Goal: Information Seeking & Learning: Learn about a topic

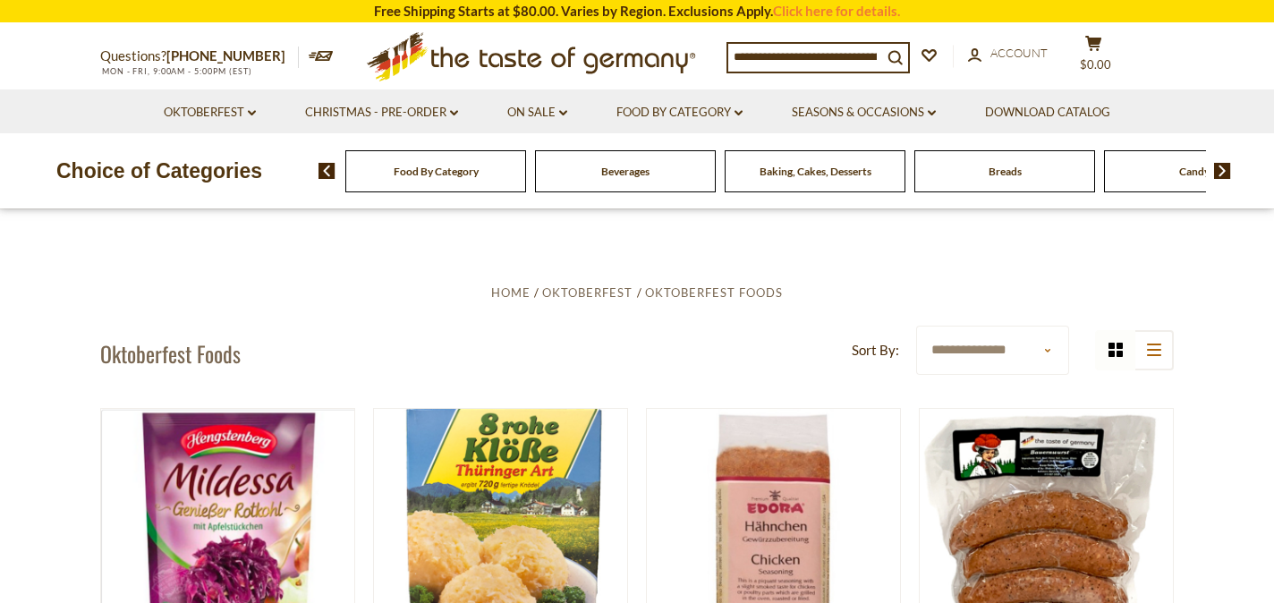
click at [758, 50] on input at bounding box center [805, 56] width 154 height 25
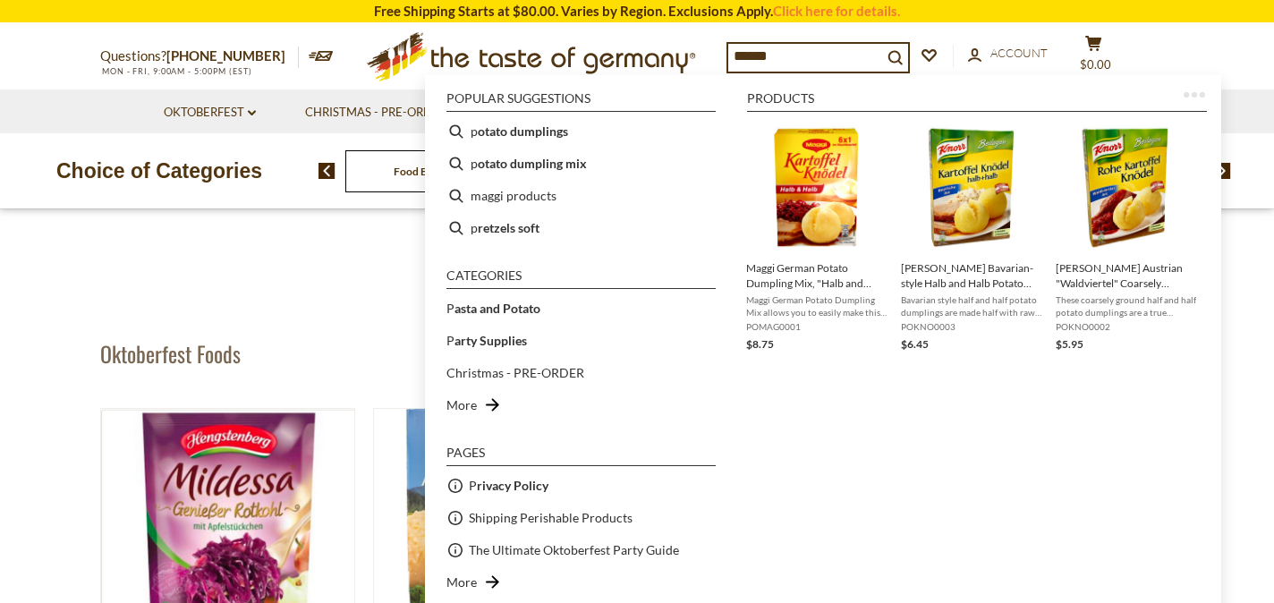
type input "*******"
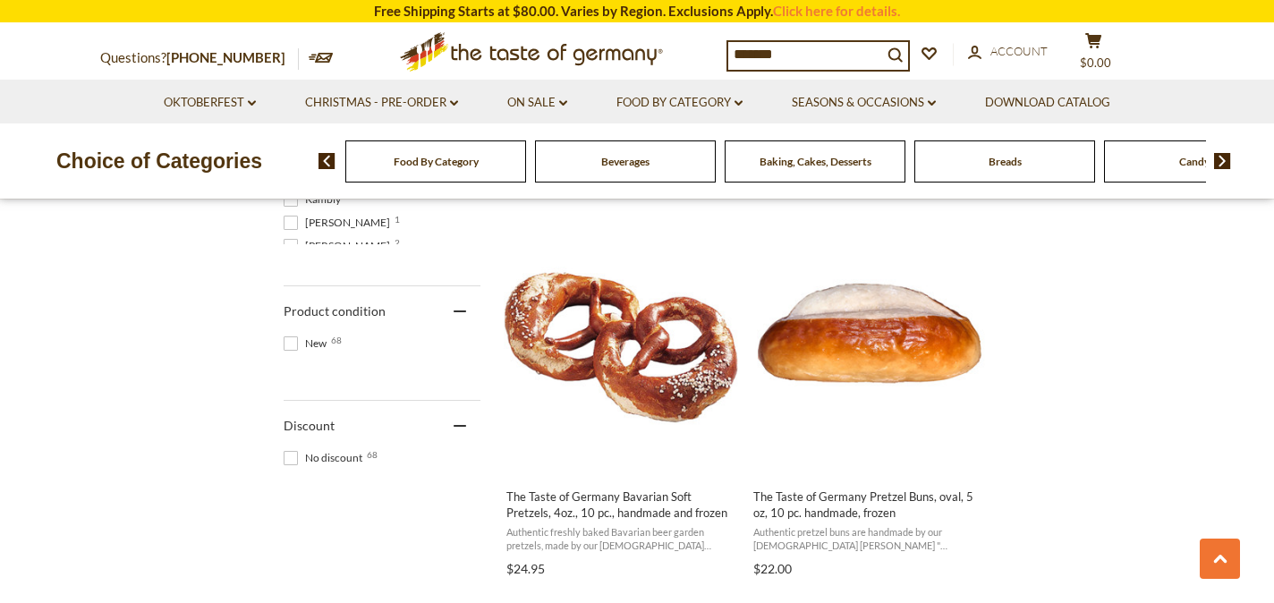
scroll to position [1145, 0]
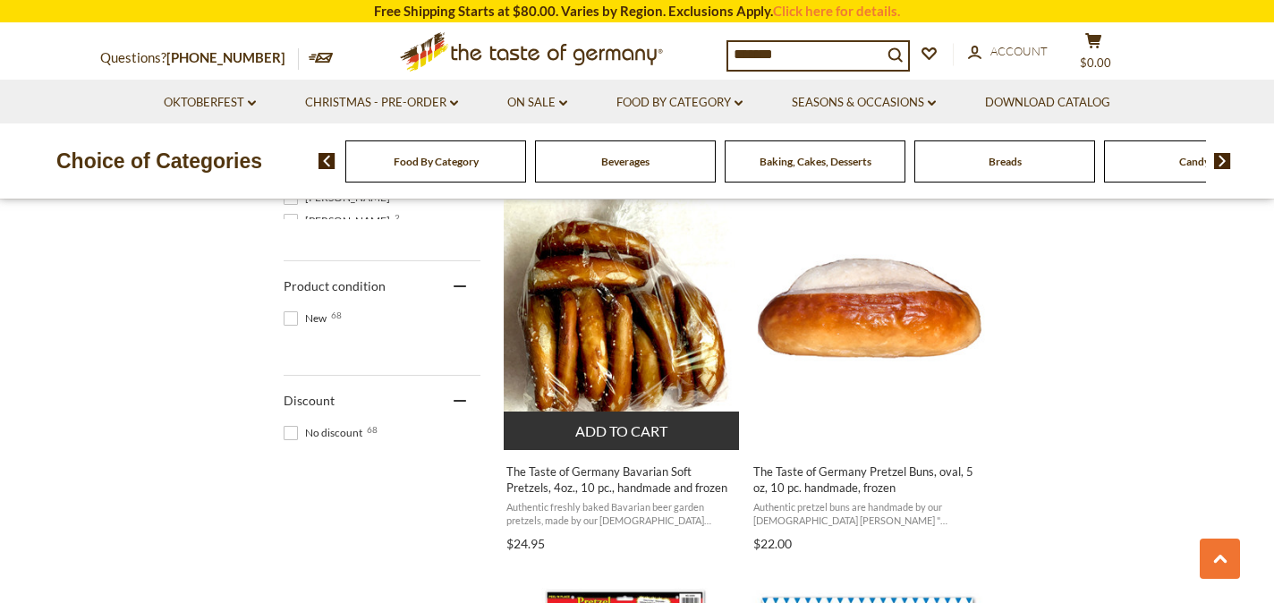
click at [631, 482] on span "The Taste of Germany Bavarian Soft Pretzels, 4oz., 10 pc., handmade and frozen" at bounding box center [622, 480] width 232 height 32
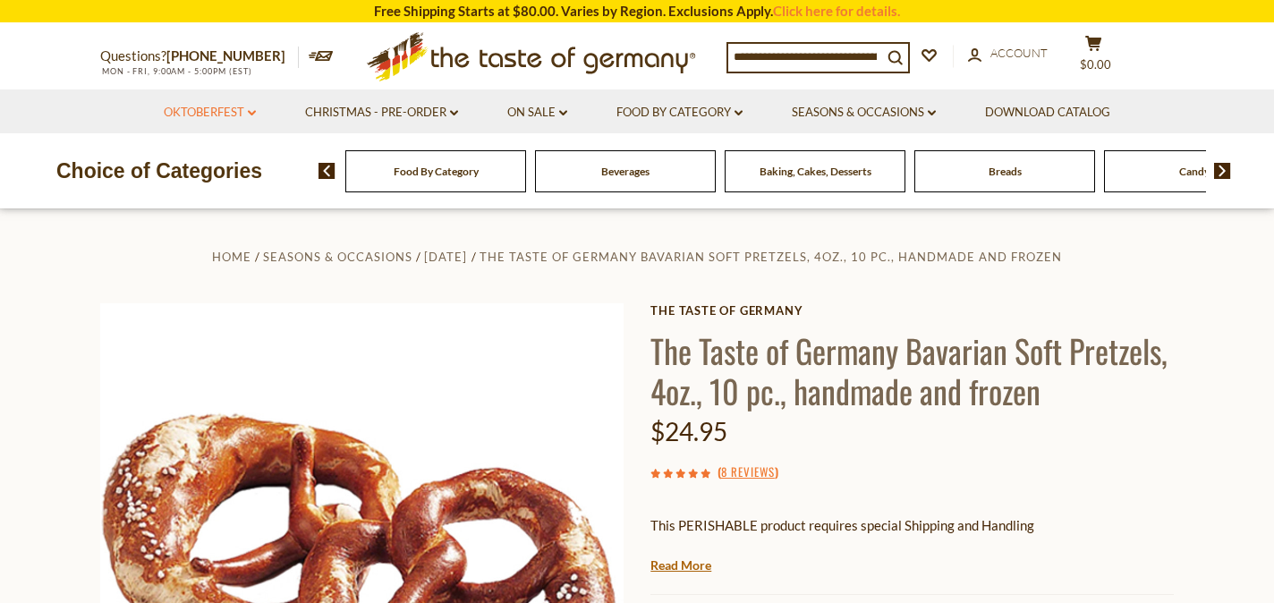
click at [246, 112] on link "Oktoberfest dropdown_arrow" at bounding box center [210, 113] width 92 height 20
click at [234, 198] on link "Oktoberfest Foods" at bounding box center [209, 190] width 110 height 16
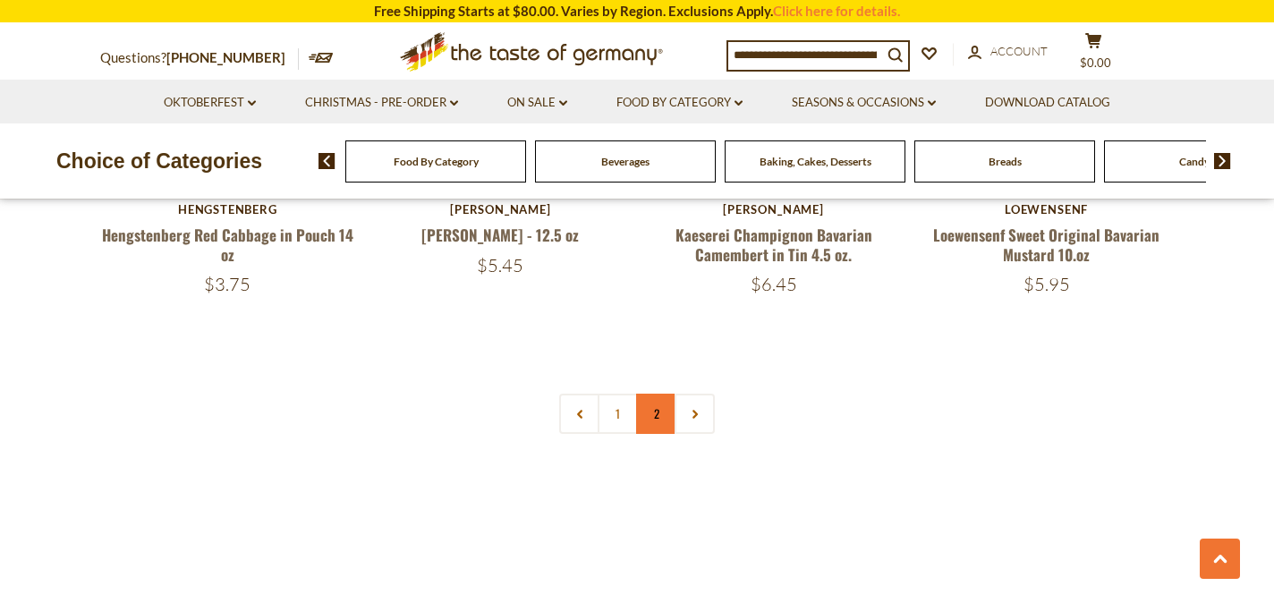
click at [661, 394] on link "2" at bounding box center [656, 414] width 40 height 40
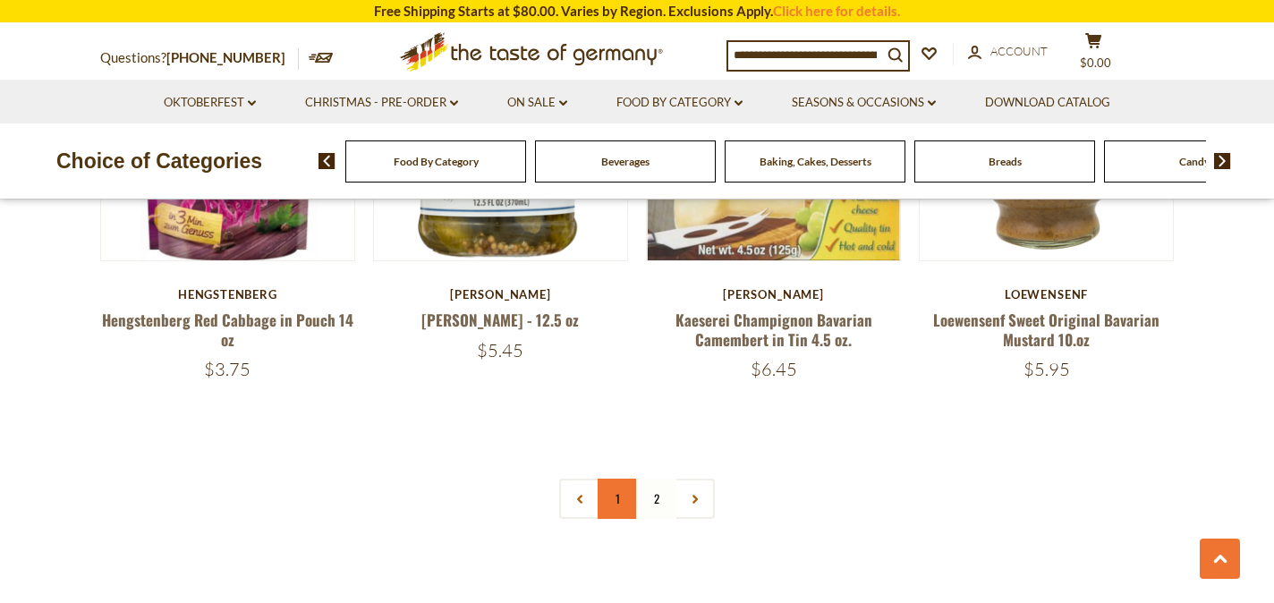
click at [620, 479] on link "1" at bounding box center [618, 499] width 40 height 40
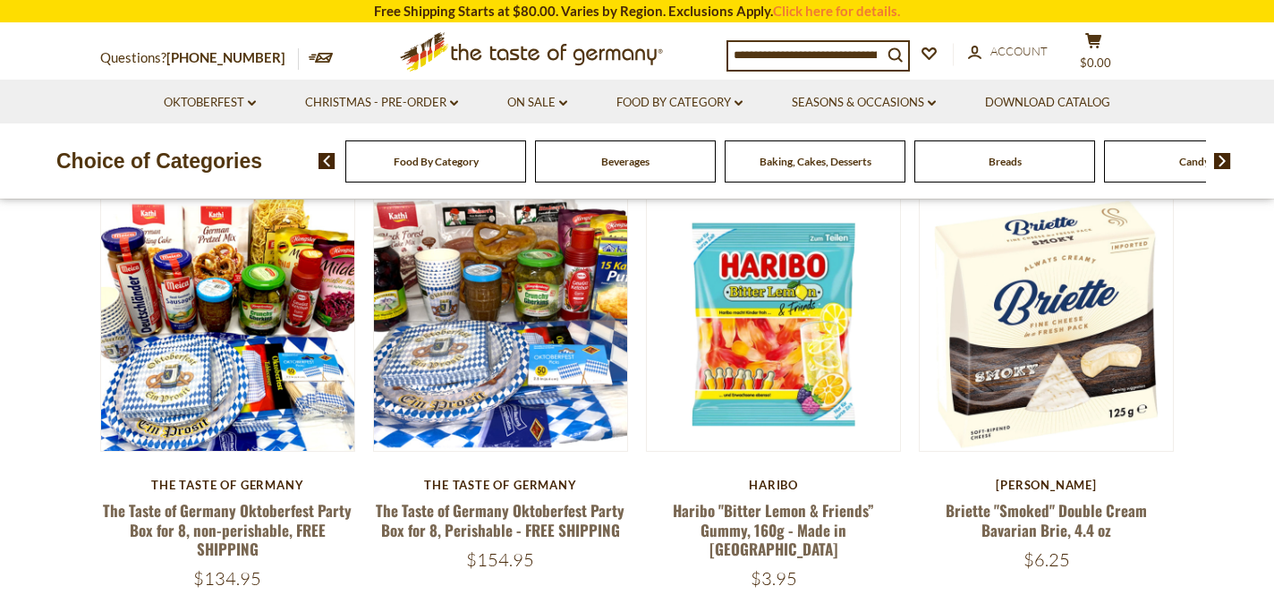
scroll to position [226, 0]
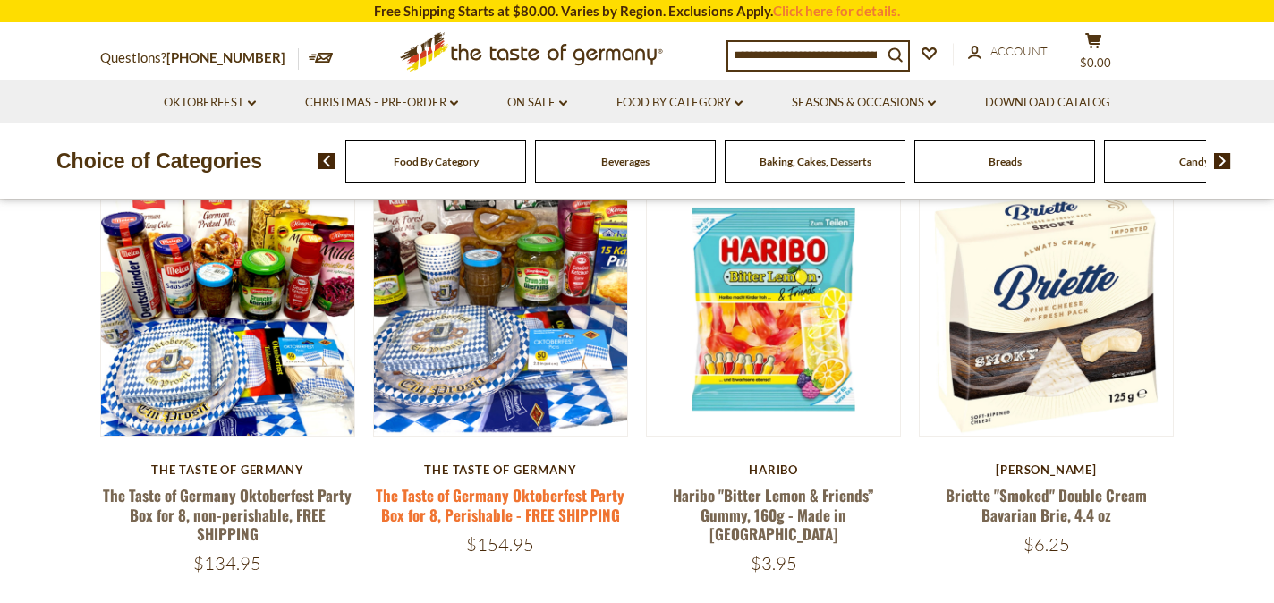
click at [517, 503] on link "The Taste of Germany Oktoberfest Party Box for 8, Perishable - FREE SHIPPING" at bounding box center [500, 504] width 249 height 41
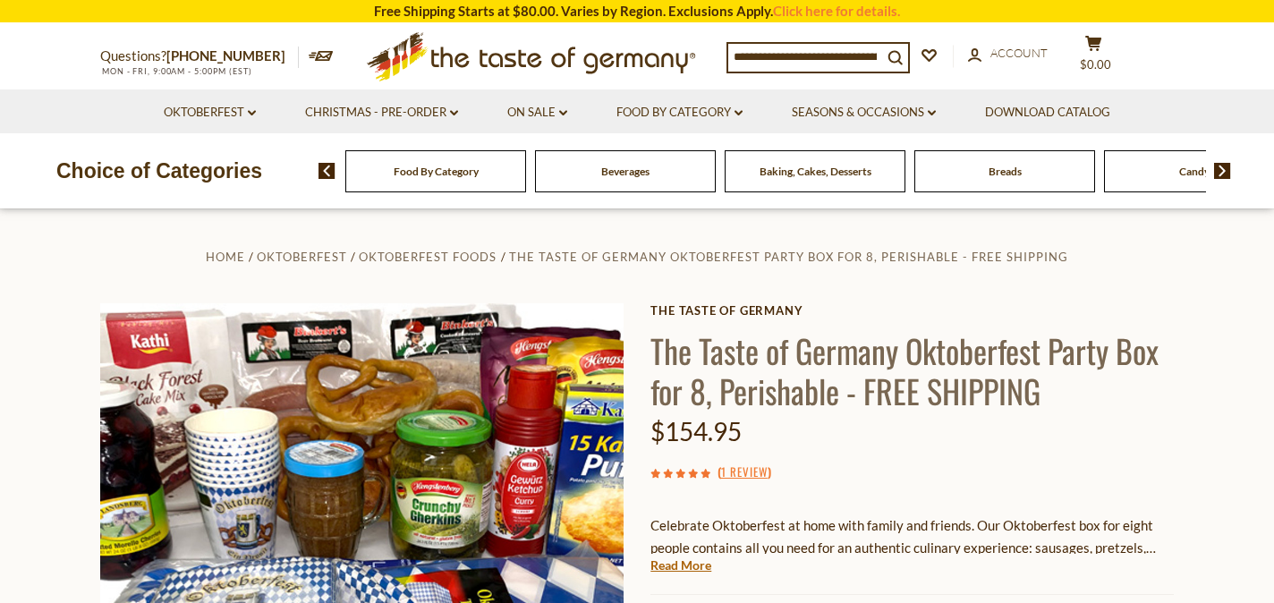
click at [777, 55] on input at bounding box center [805, 56] width 154 height 25
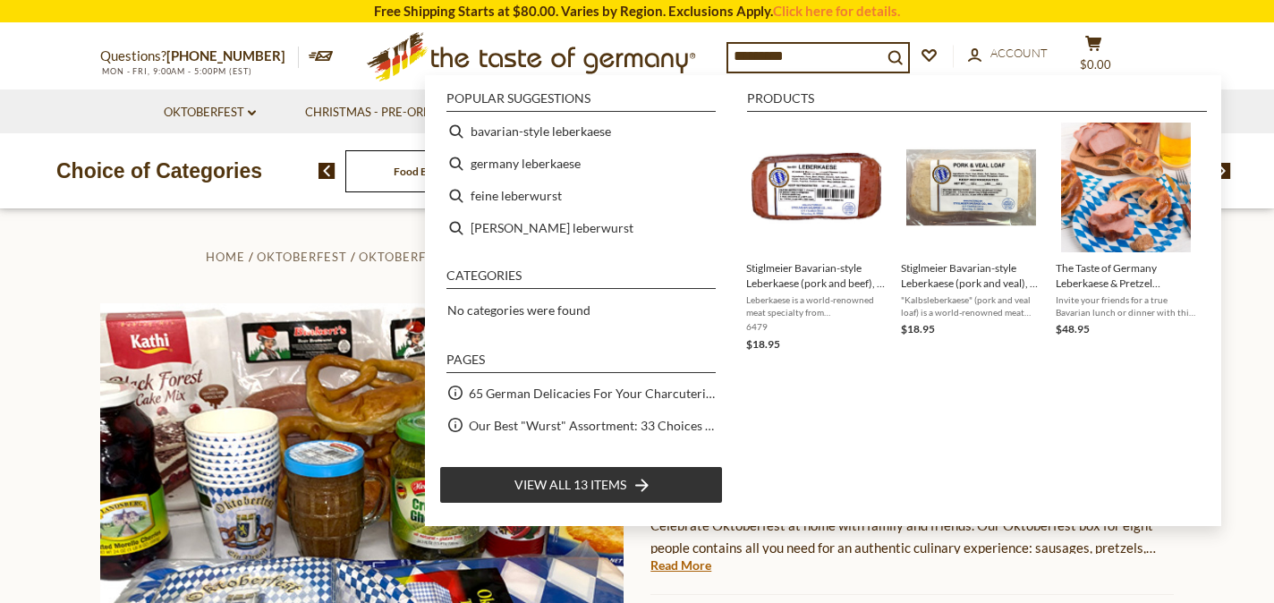
type input "**********"
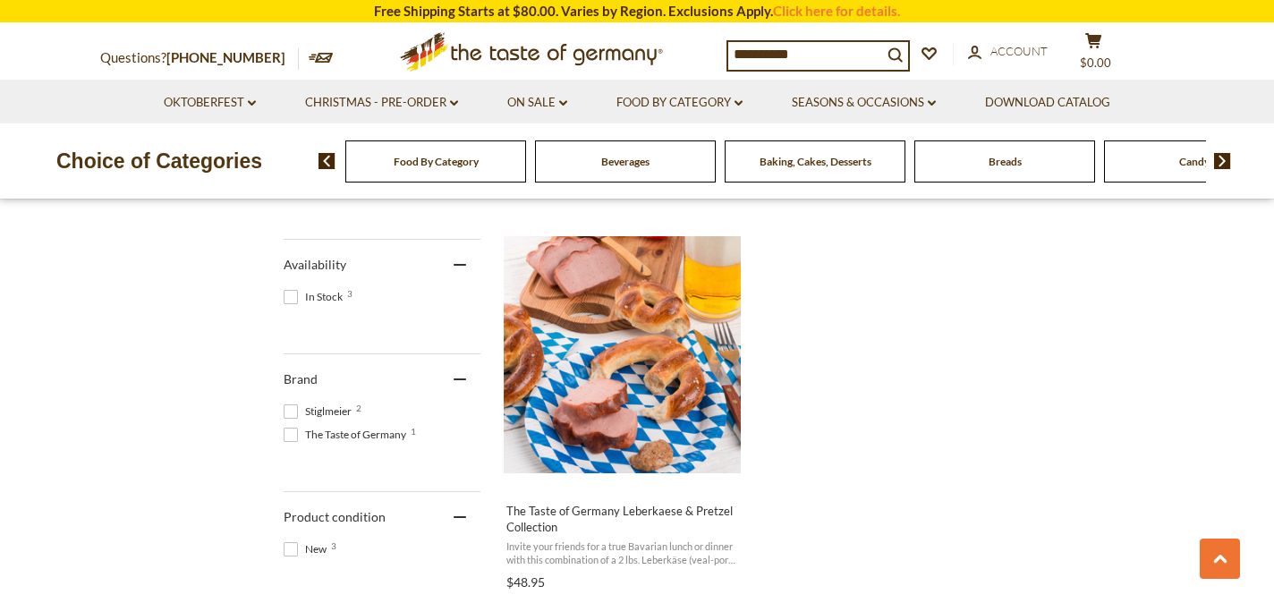
scroll to position [718, 0]
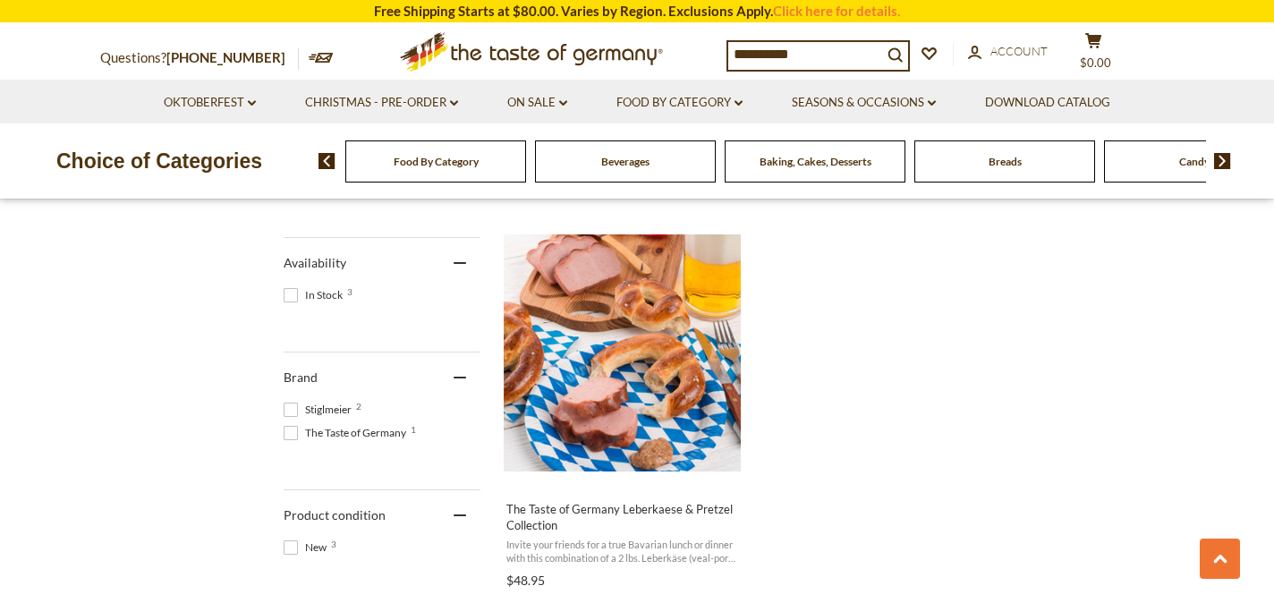
drag, startPoint x: 812, startPoint y: 57, endPoint x: 678, endPoint y: 55, distance: 133.4
click at [728, 55] on input "**********" at bounding box center [805, 54] width 154 height 25
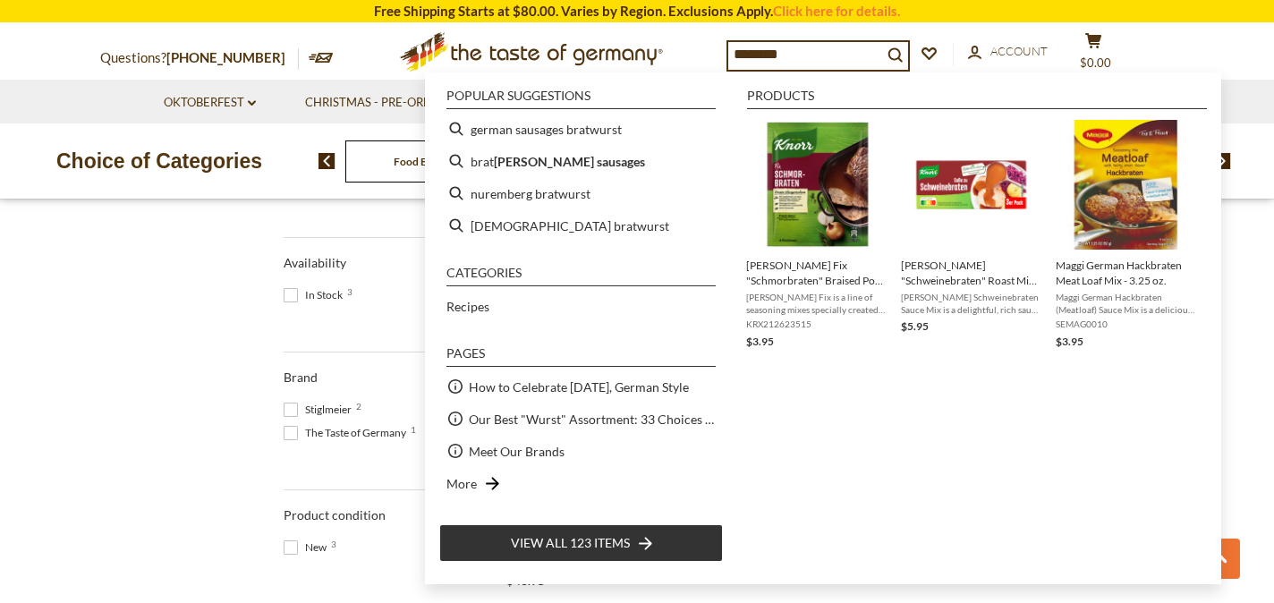
type input "*********"
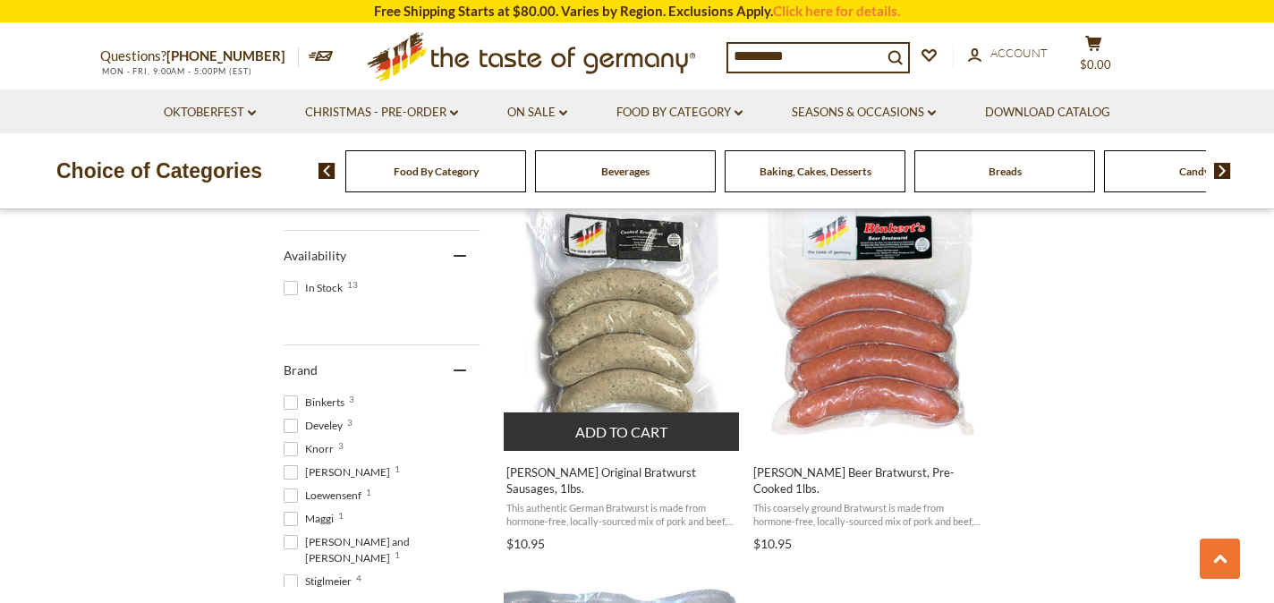
scroll to position [779, 0]
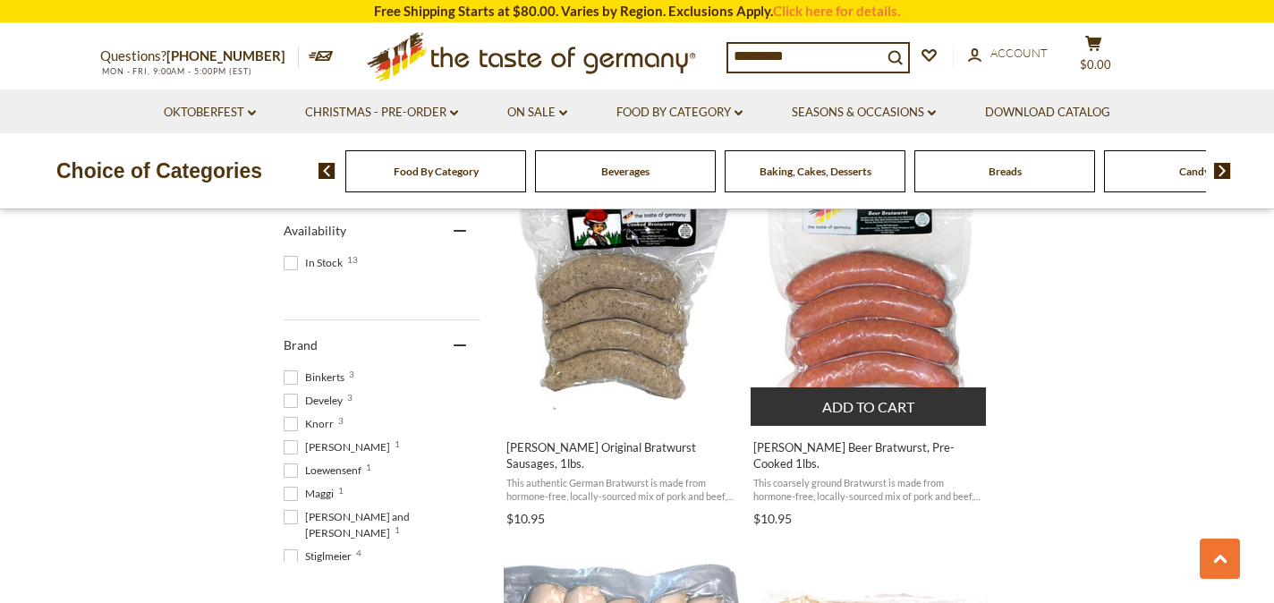
click at [796, 449] on span "[PERSON_NAME] Beer Bratwurst, Pre-Cooked 1lbs." at bounding box center [869, 455] width 232 height 32
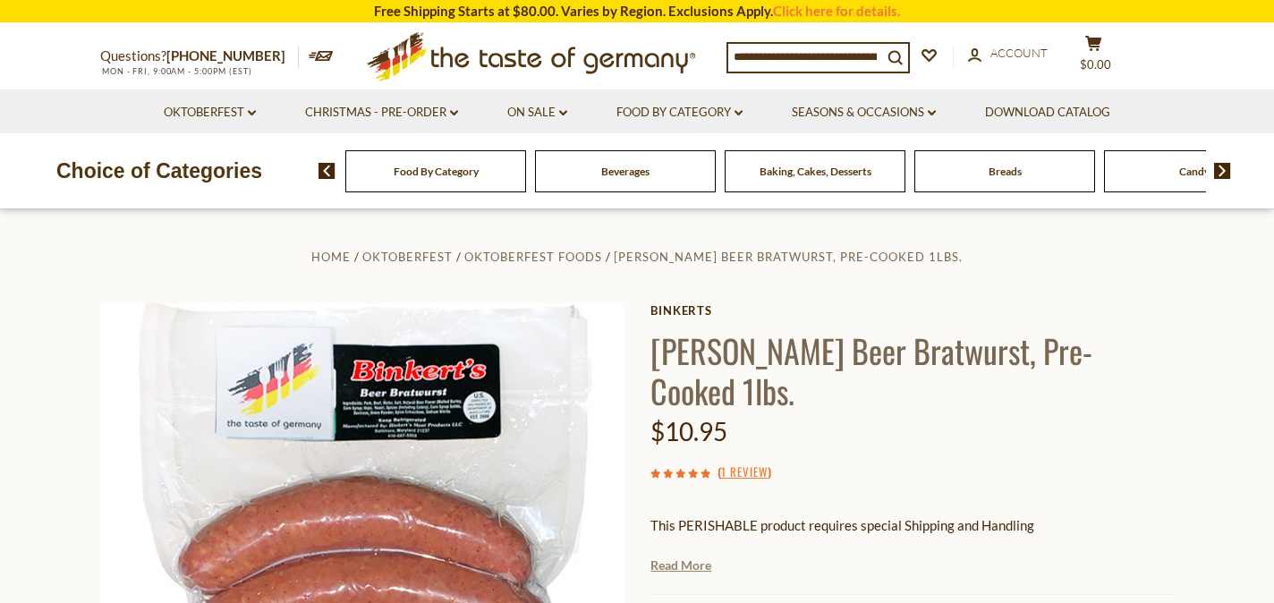
click at [685, 557] on link "Read More" at bounding box center [681, 566] width 61 height 18
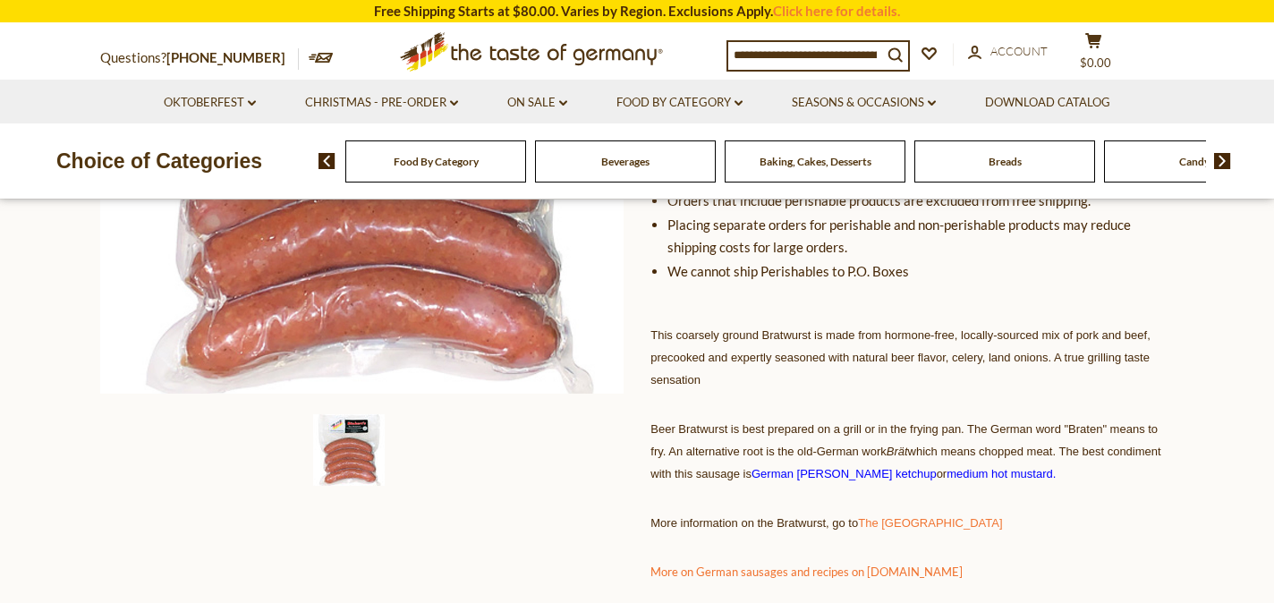
scroll to position [437, 0]
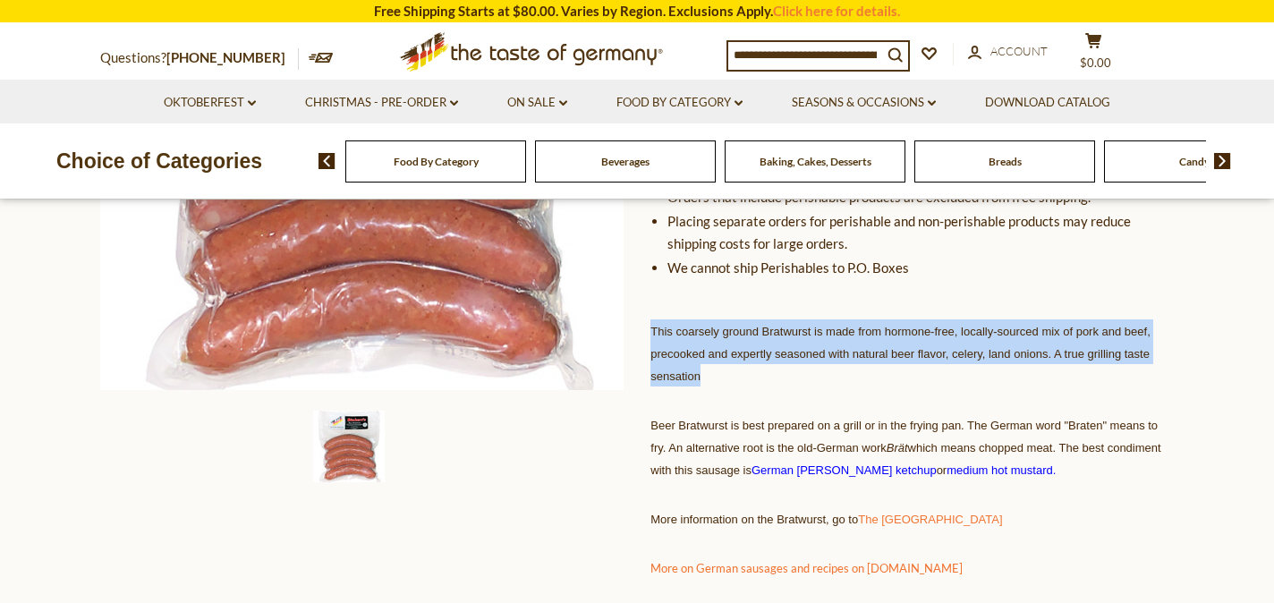
drag, startPoint x: 651, startPoint y: 291, endPoint x: 762, endPoint y: 341, distance: 120.9
click at [762, 341] on p "This coarsely ground Bratwurst is made from hormone-free, locally-sourced mix o…" at bounding box center [912, 352] width 523 height 67
copy span "This coarsely ground Bratwurst is made from hormone-free, locally-sourced mix o…"
click at [770, 46] on input at bounding box center [805, 54] width 154 height 25
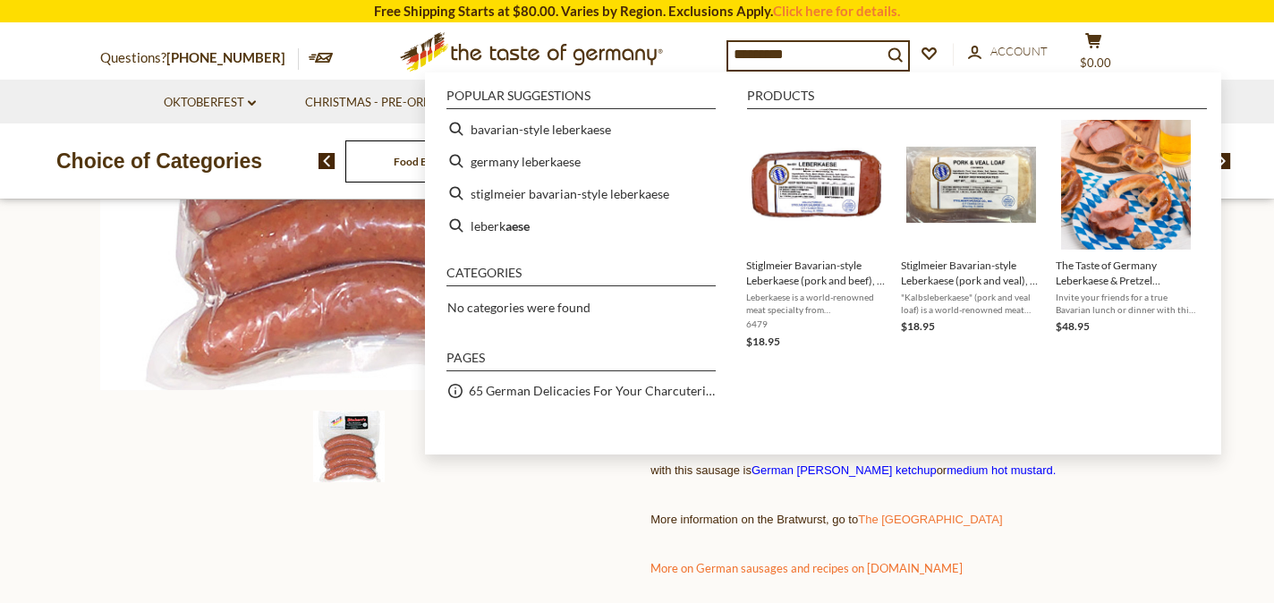
type input "**********"
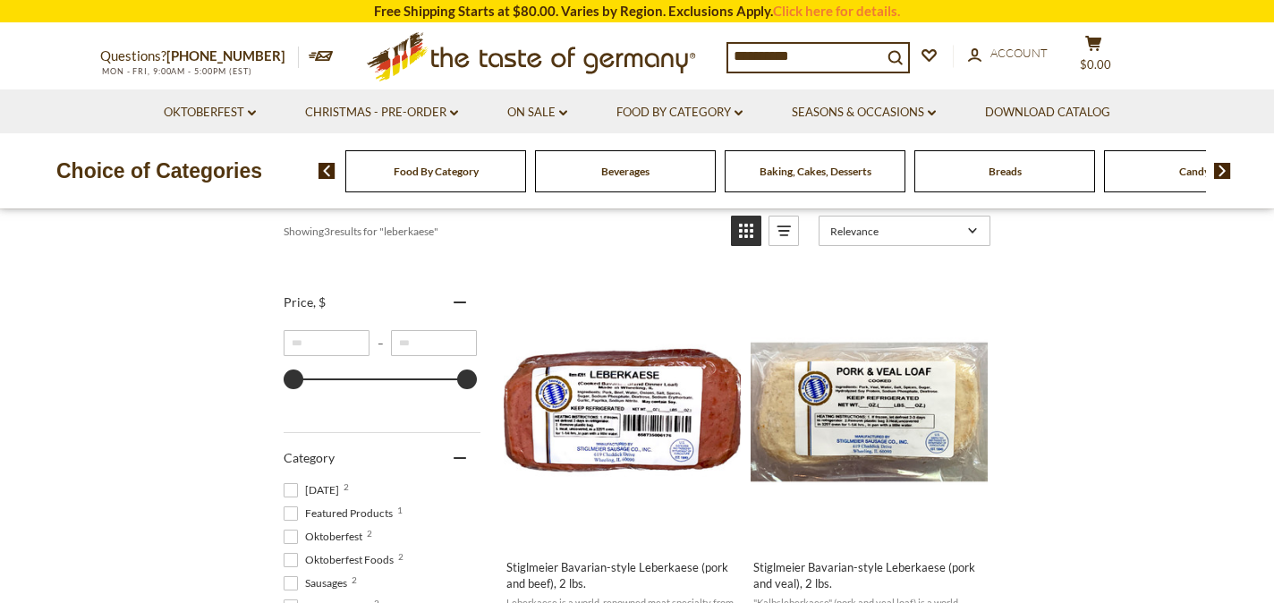
scroll to position [374, 0]
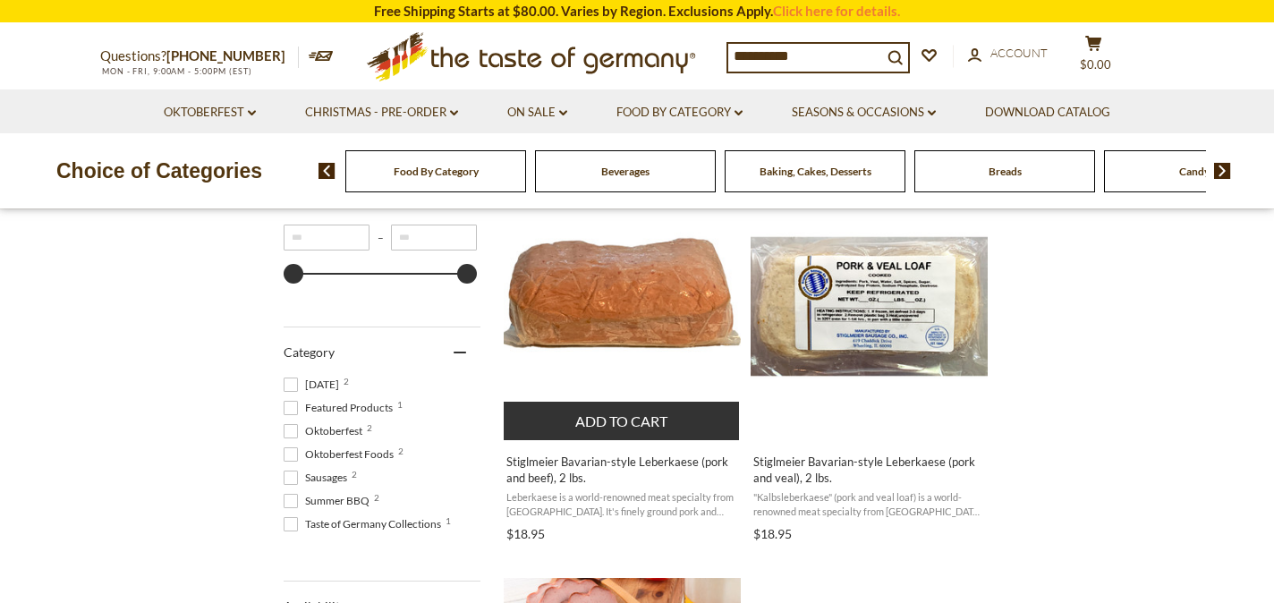
click at [656, 463] on span "Stiglmeier Bavarian-style Leberkaese (pork and beef), 2 lbs." at bounding box center [622, 470] width 232 height 32
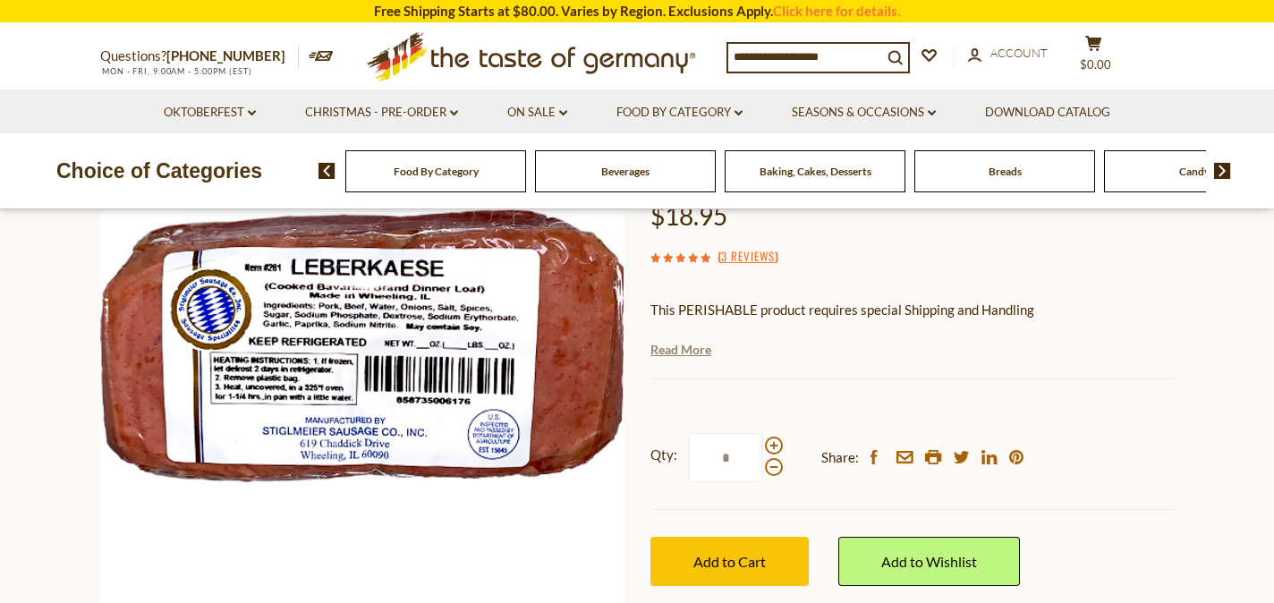
click at [693, 353] on link "Read More" at bounding box center [681, 350] width 61 height 18
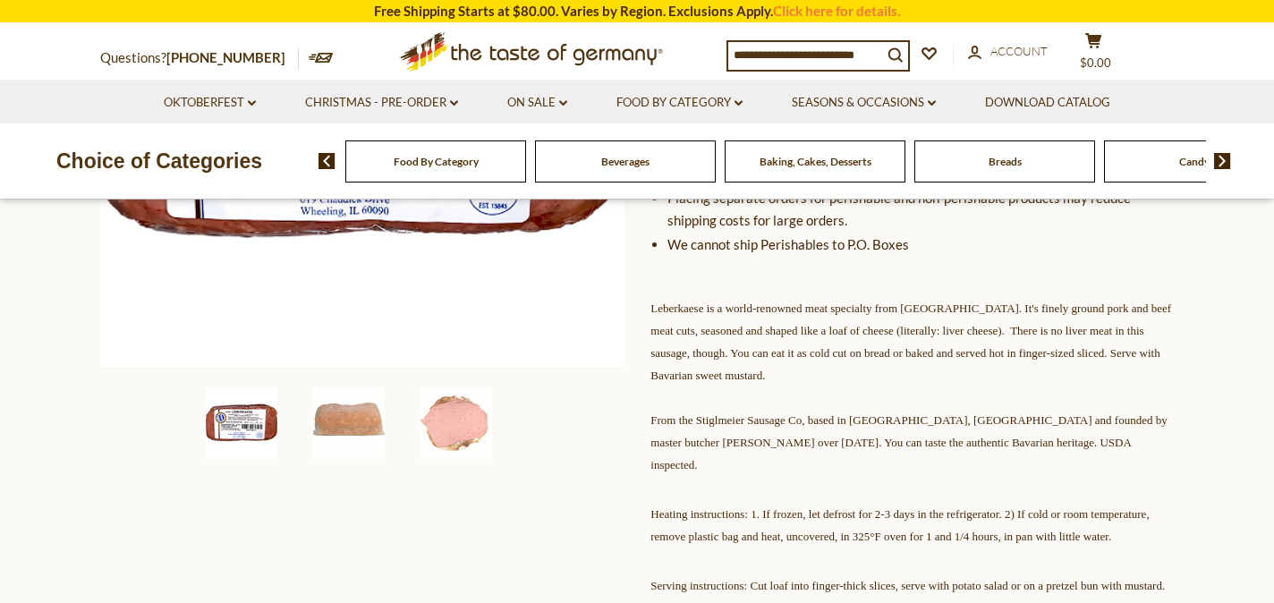
scroll to position [484, 0]
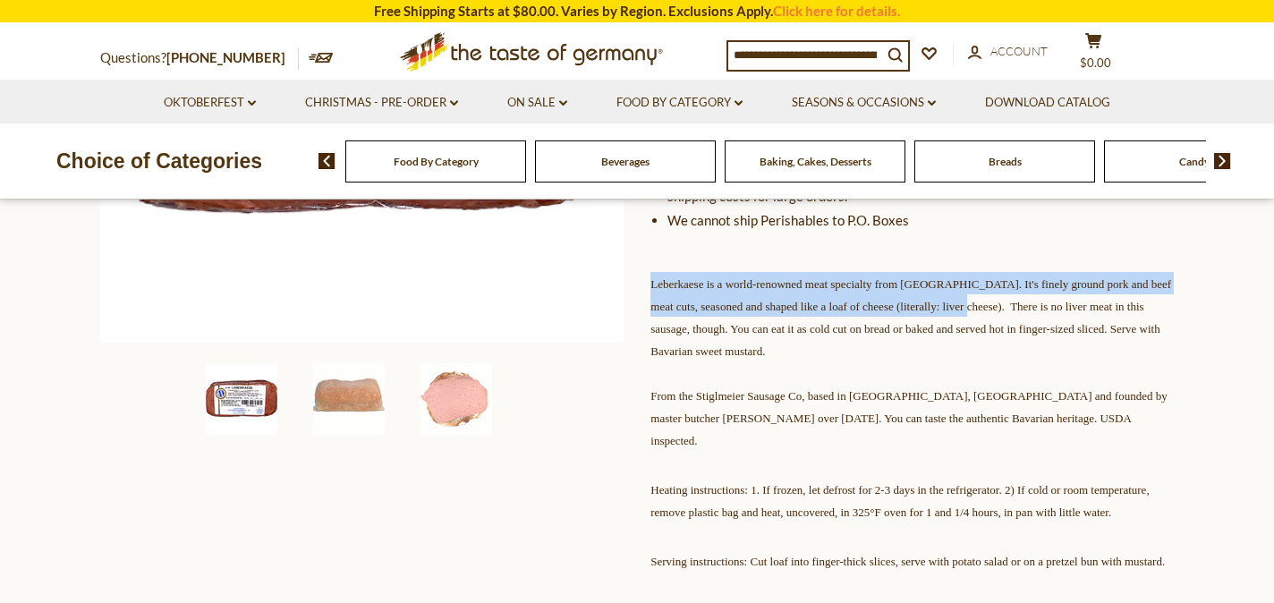
drag, startPoint x: 652, startPoint y: 286, endPoint x: 1154, endPoint y: 297, distance: 502.1
click at [1154, 297] on p "Leberkaese is a world-renowned meat specialty from Bavaria. It's finely ground …" at bounding box center [912, 361] width 523 height 179
copy span "Leberkaese is a world-renowned meat specialty from Bavaria. It's finely ground …"
click at [541, 100] on link "On Sale dropdown_arrow" at bounding box center [537, 103] width 60 height 20
click at [543, 178] on link "Feature Sale" at bounding box center [534, 180] width 73 height 16
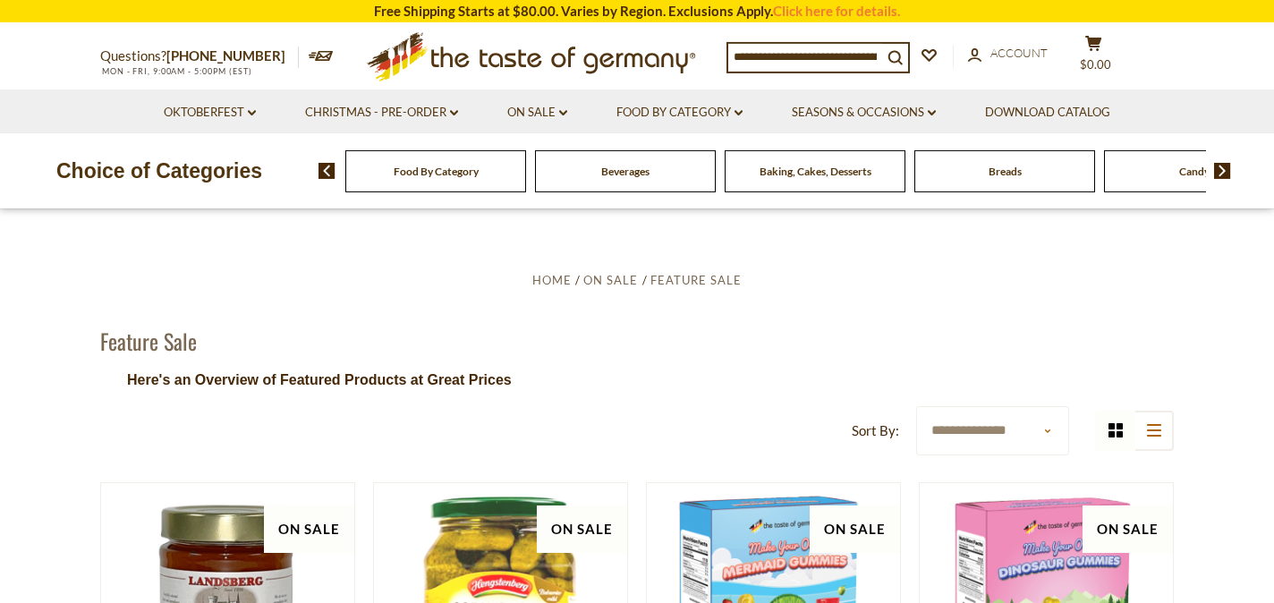
scroll to position [12, 0]
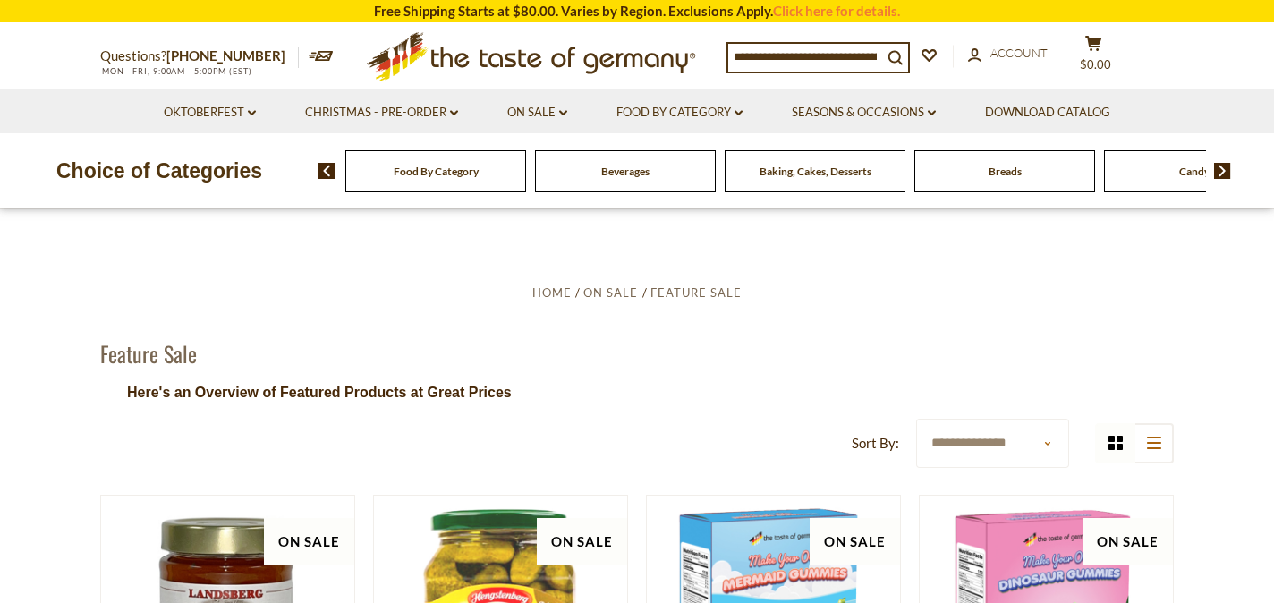
click at [791, 50] on input at bounding box center [805, 56] width 154 height 25
type input "********"
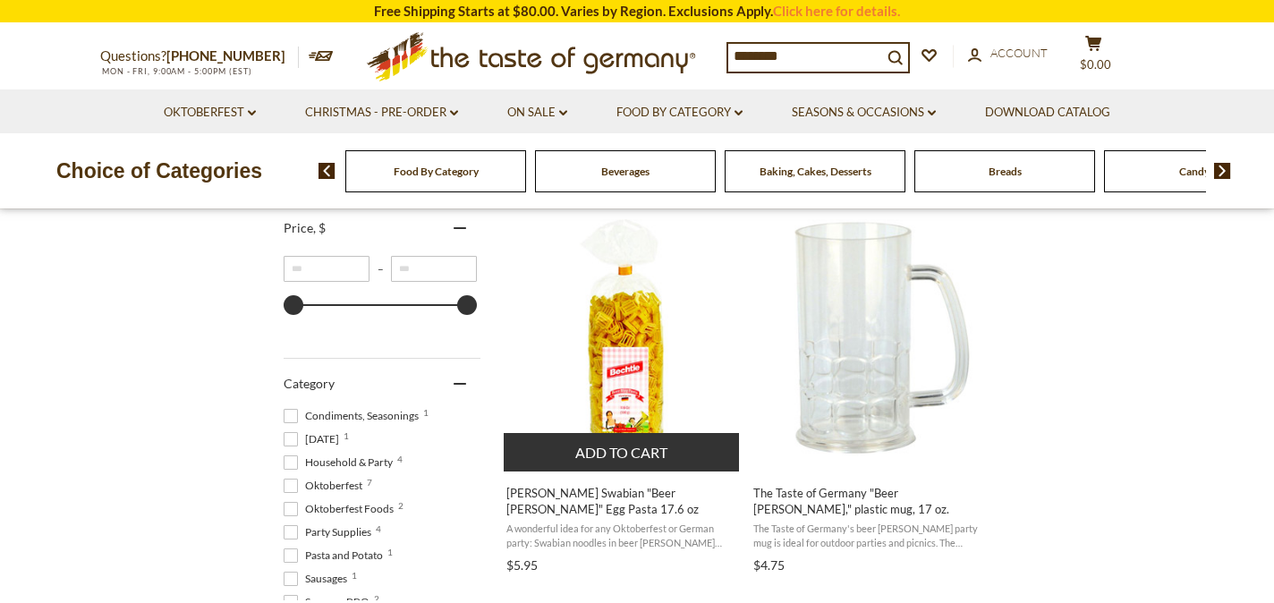
scroll to position [445, 0]
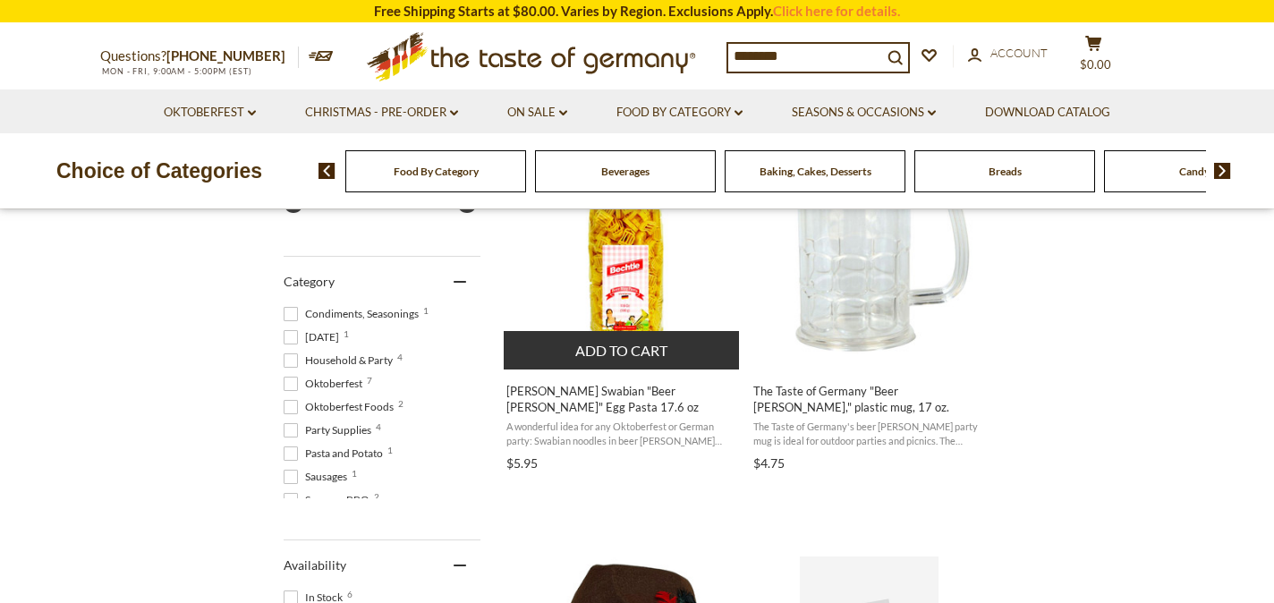
click at [626, 395] on span "[PERSON_NAME] Swabian "Beer [PERSON_NAME]" Egg Pasta 17.6 oz" at bounding box center [622, 399] width 232 height 32
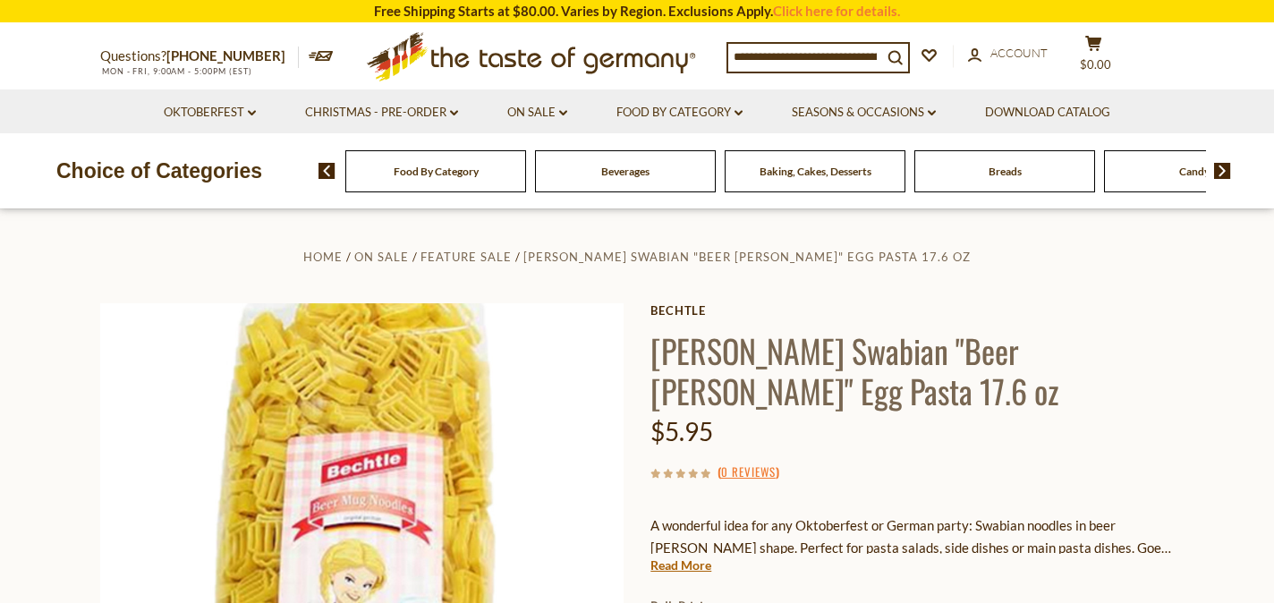
click at [796, 51] on input at bounding box center [805, 56] width 154 height 25
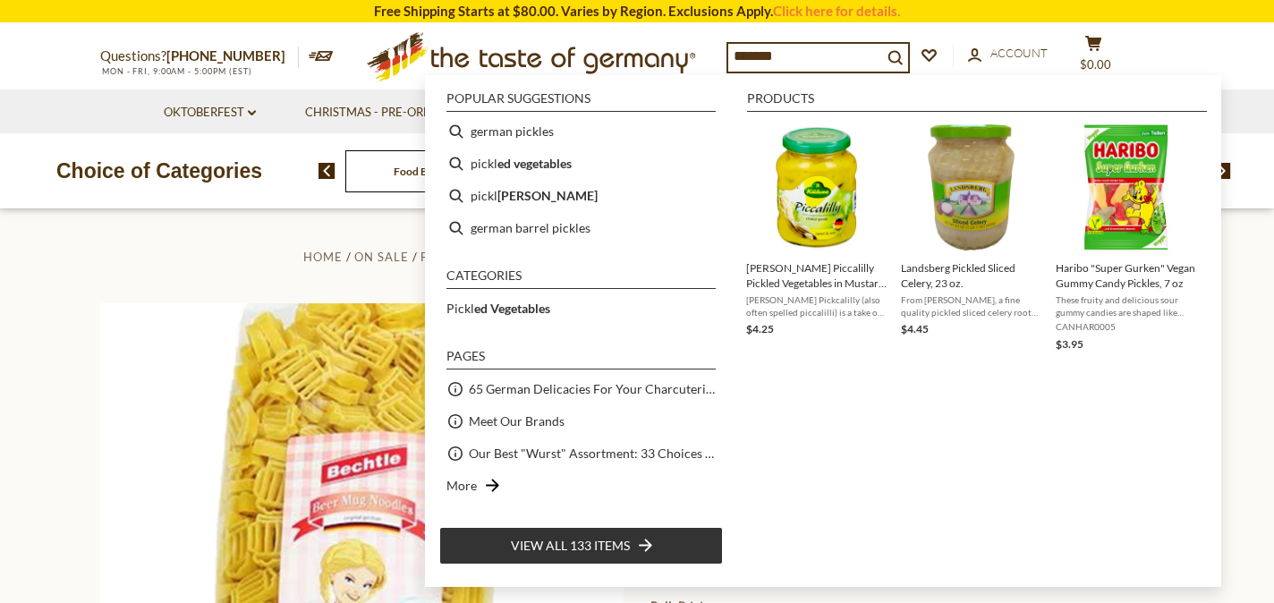
type input "********"
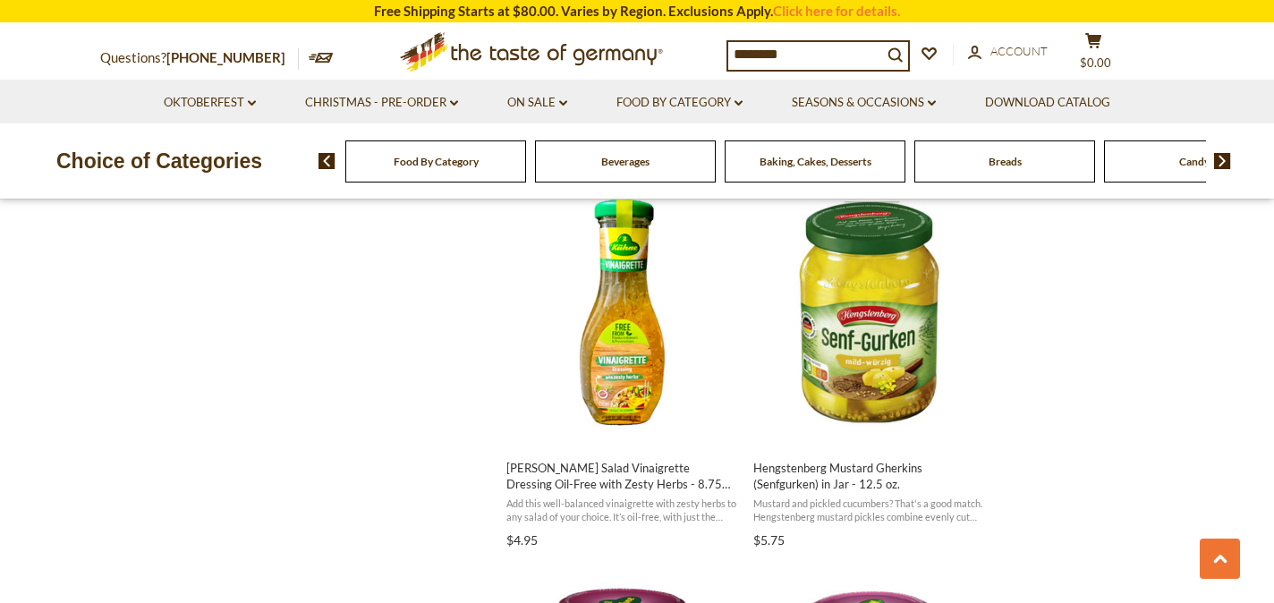
scroll to position [2353, 0]
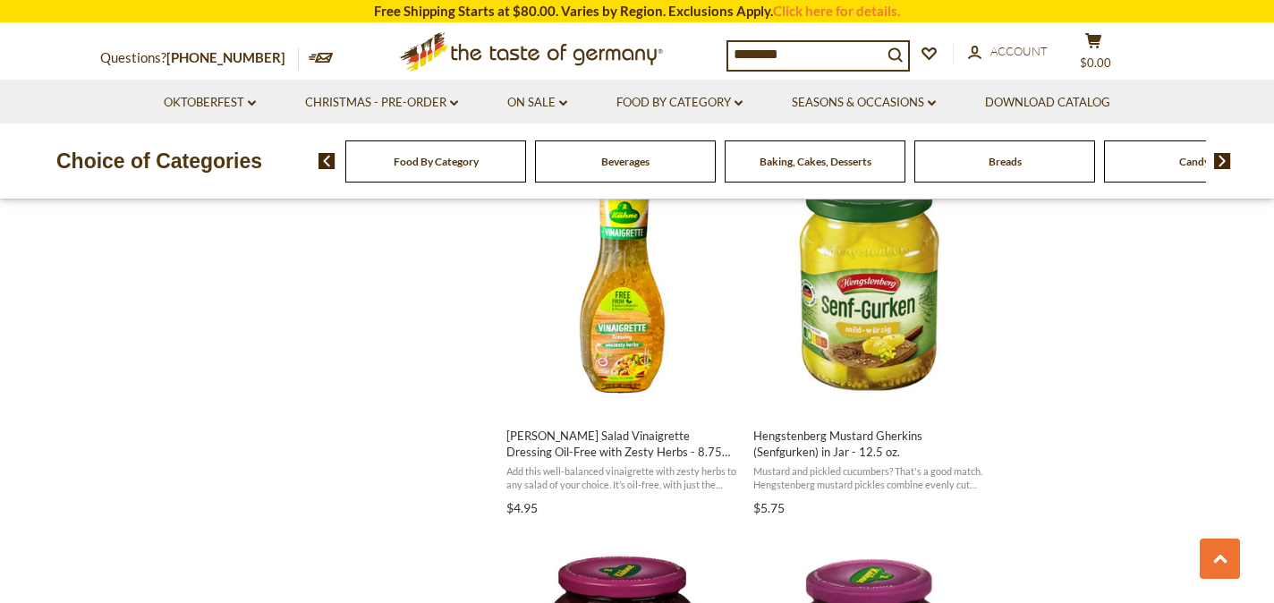
click at [794, 52] on input "********" at bounding box center [805, 54] width 154 height 25
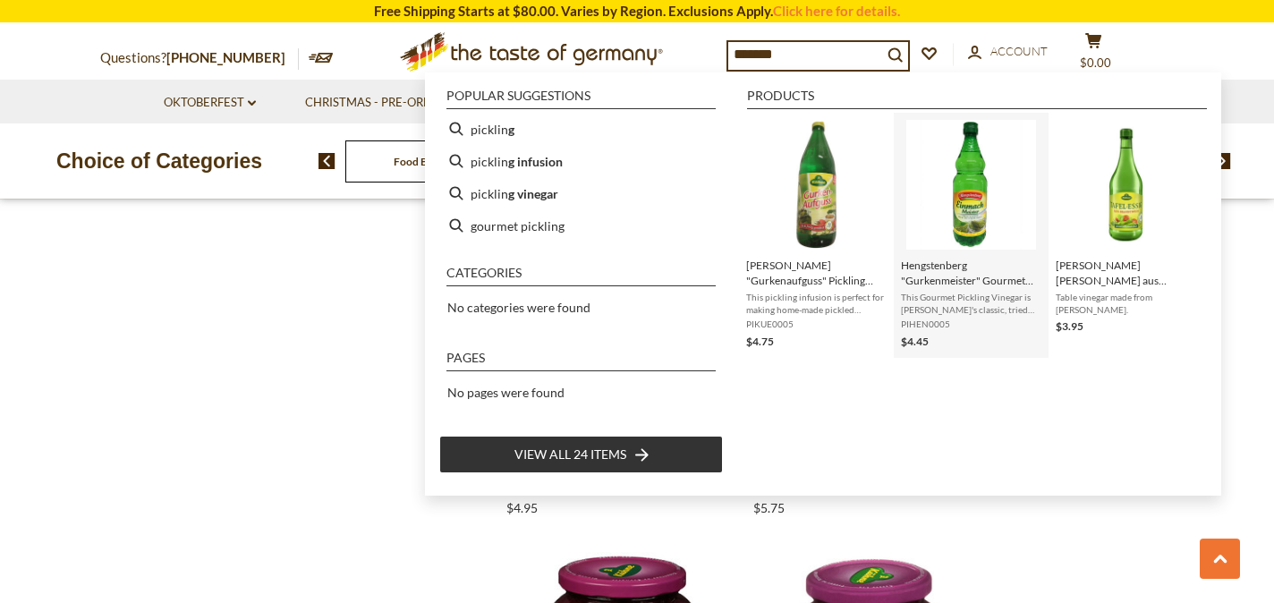
type input "*******"
click at [981, 209] on img "Instant Search Results" at bounding box center [972, 185] width 130 height 130
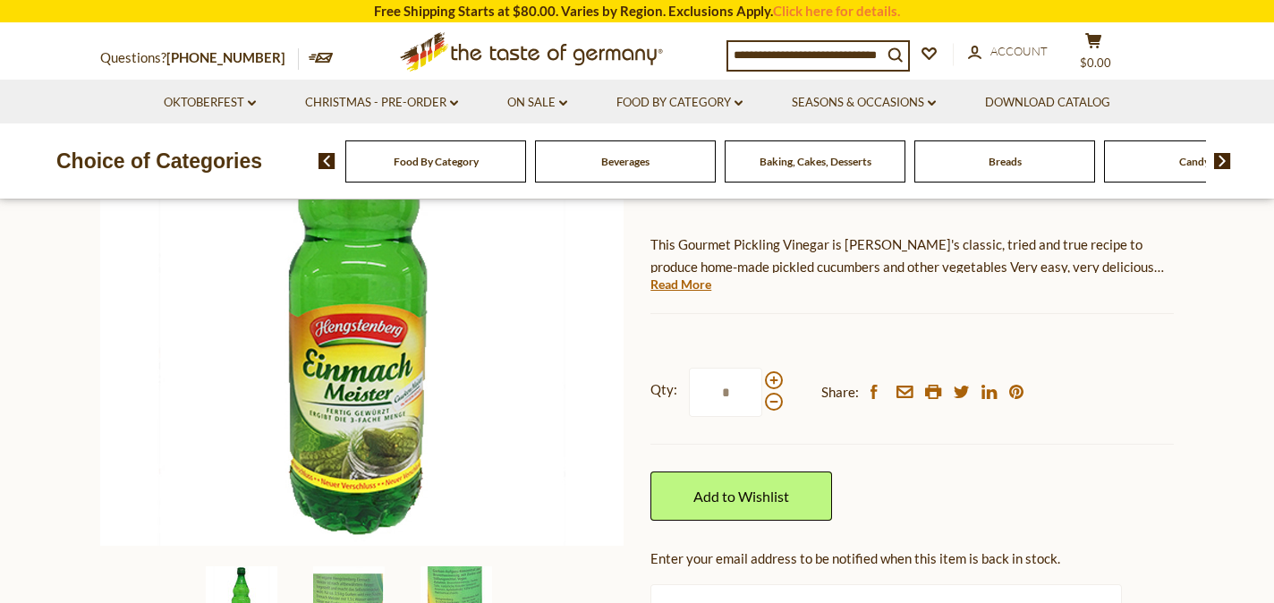
scroll to position [336, 0]
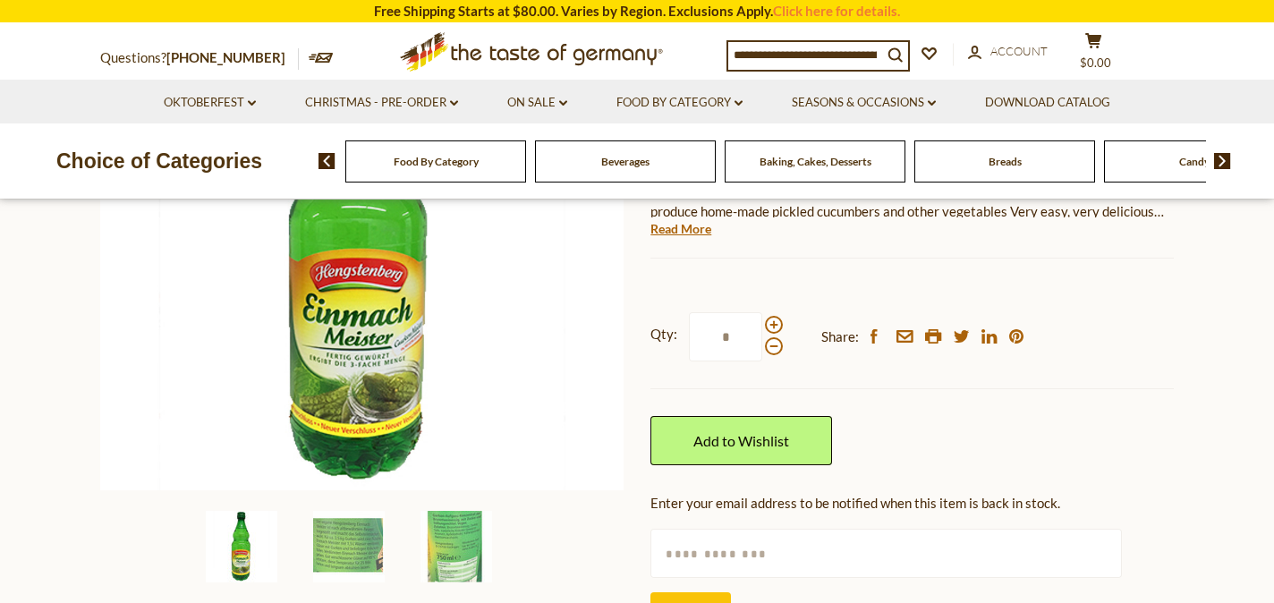
click at [794, 51] on input at bounding box center [805, 54] width 154 height 25
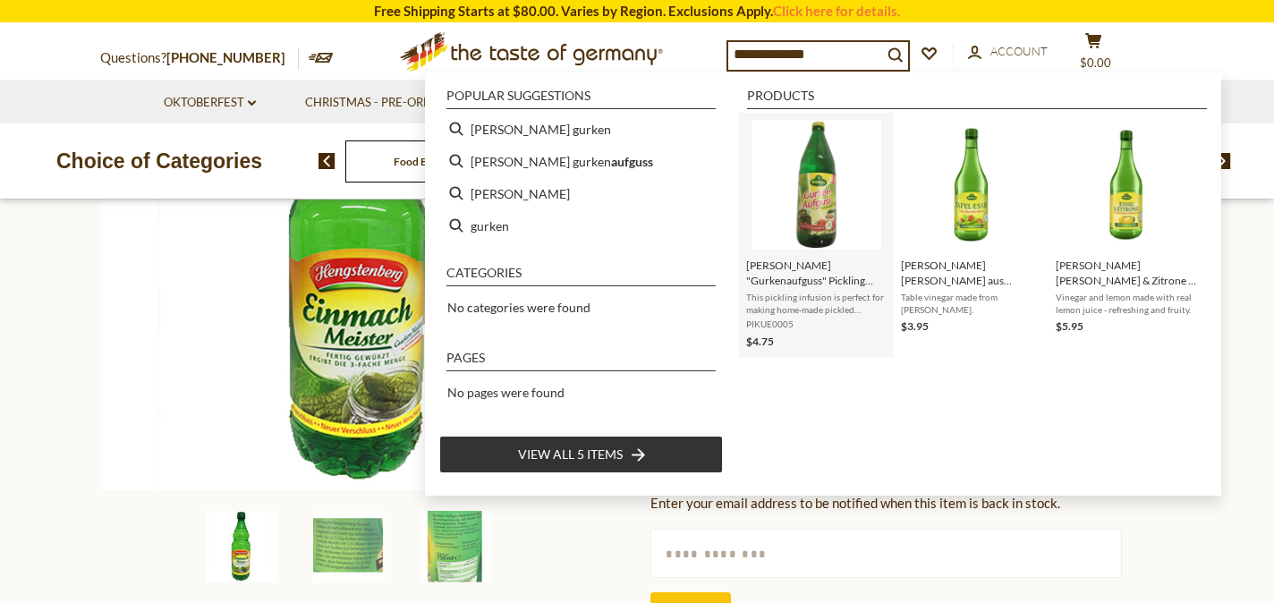
type input "**********"
click at [813, 269] on span "Kuehne "Gurkenaufguss" Pickling Infusion - 25 oz." at bounding box center [816, 273] width 140 height 30
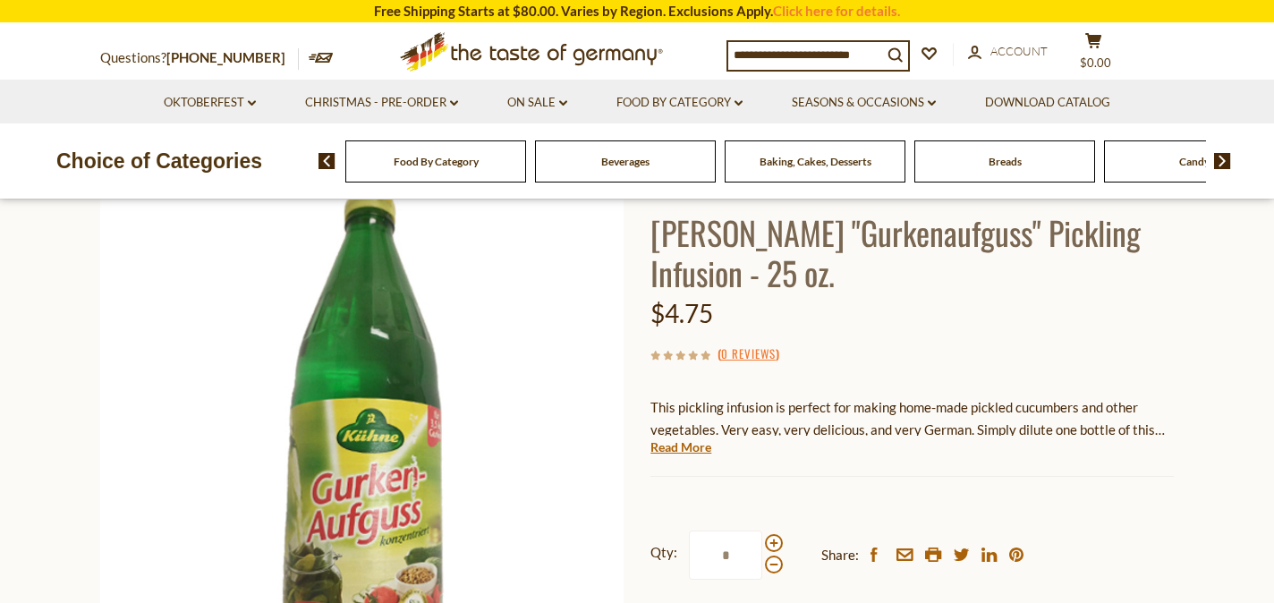
scroll to position [81, 0]
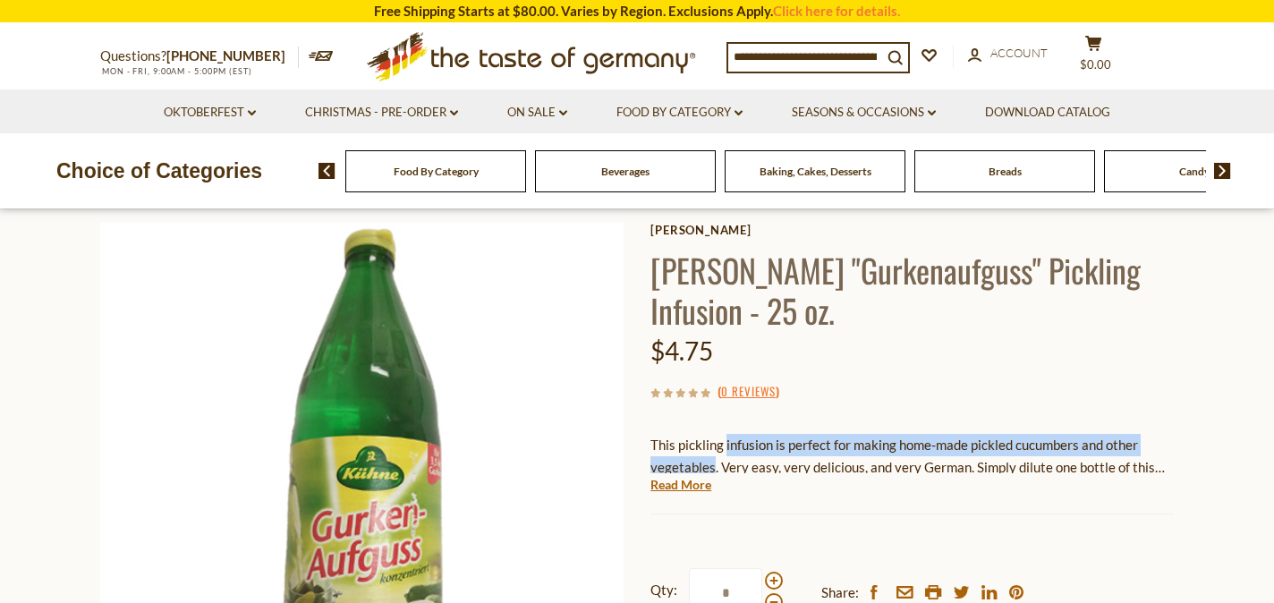
drag, startPoint x: 727, startPoint y: 450, endPoint x: 714, endPoint y: 476, distance: 28.8
click at [714, 476] on p "This pickling infusion is perfect for making home-made pickled cucumbers and ot…" at bounding box center [912, 456] width 523 height 45
copy p "infusion is perfect for making home-made pickled cucumbers and other vegetables"
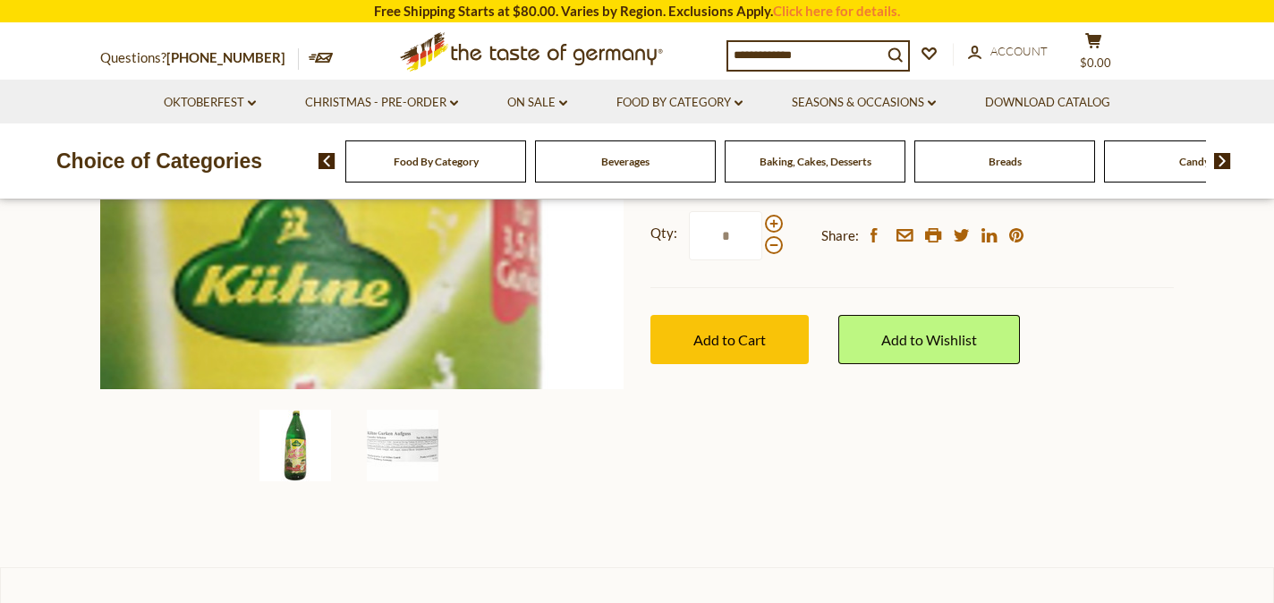
scroll to position [532, 0]
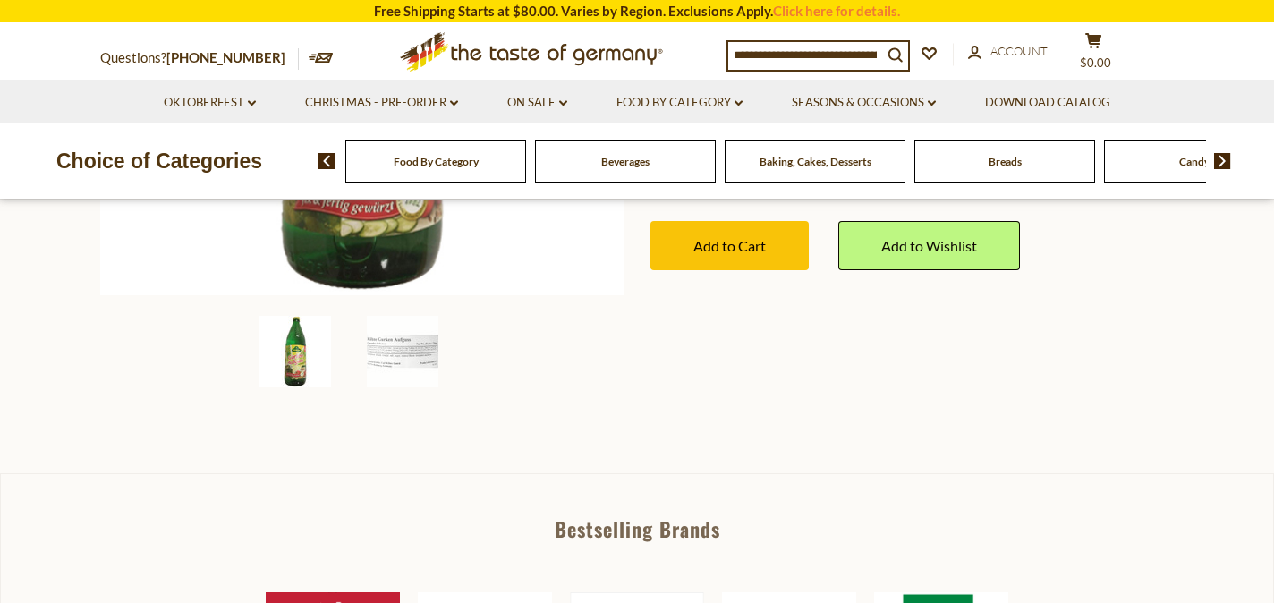
click at [774, 46] on input at bounding box center [805, 54] width 154 height 25
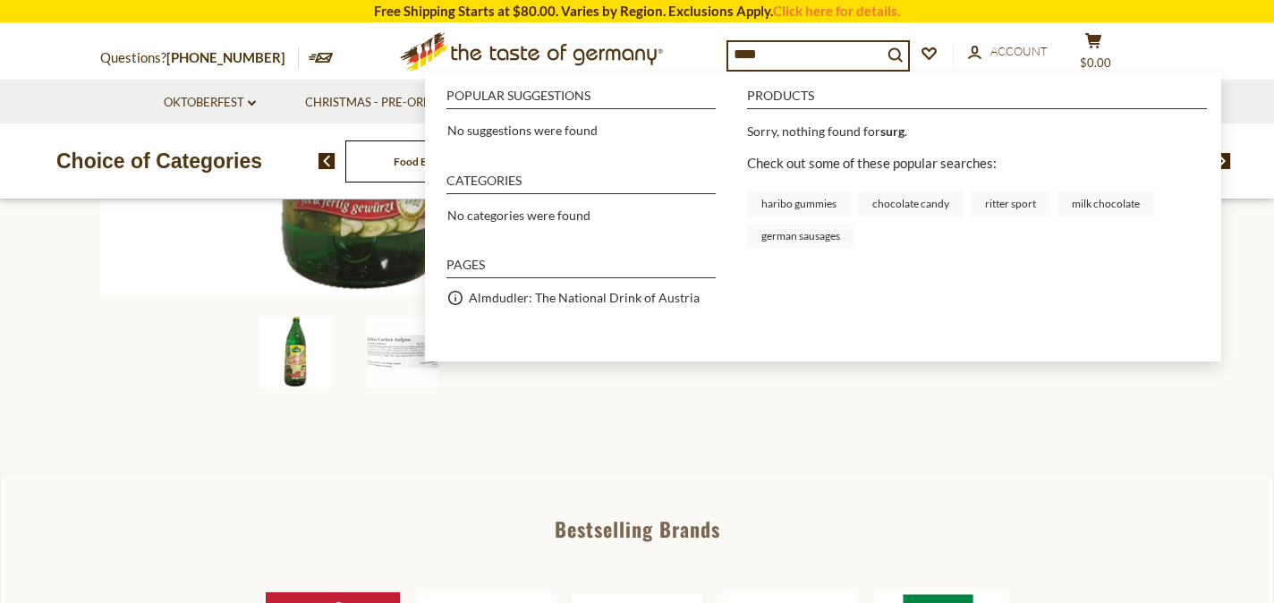
type input "*****"
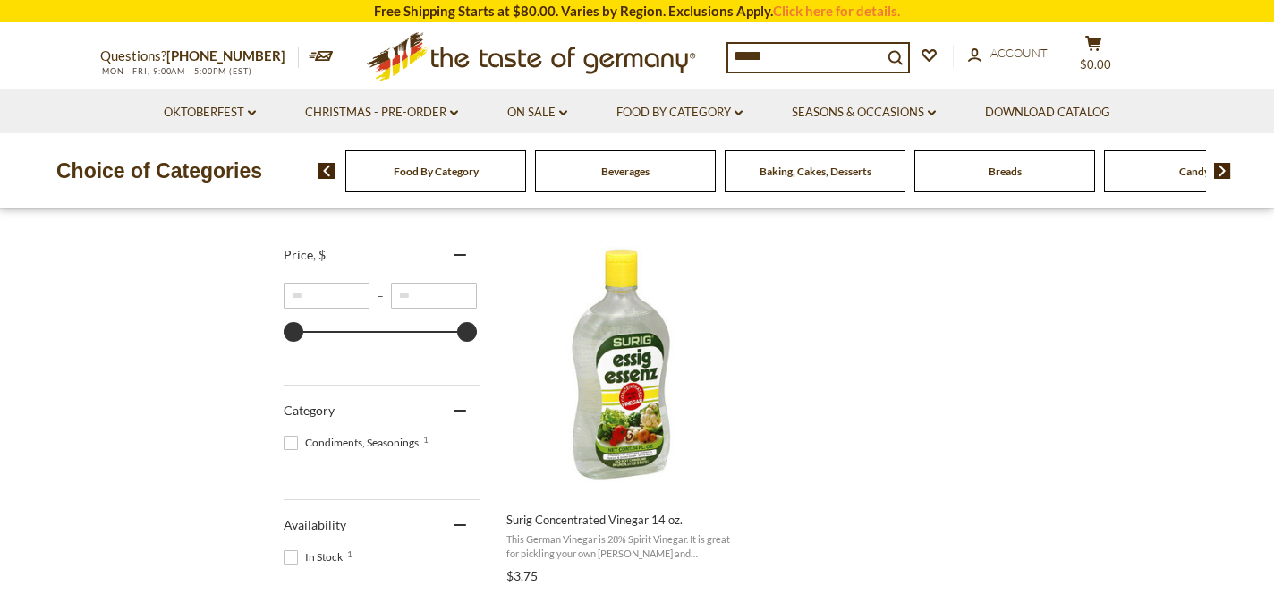
scroll to position [409, 0]
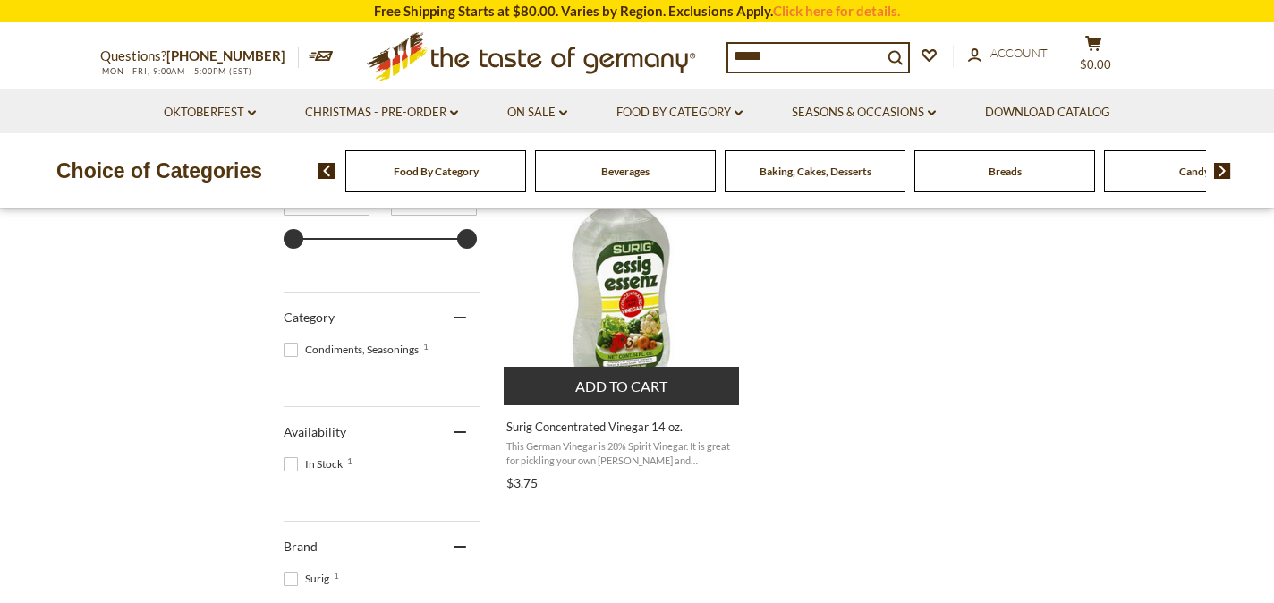
click at [613, 414] on span "Surig Concentrated Vinegar 14 oz. This German Vinegar is 28% Spirit Vinegar. It…" at bounding box center [622, 450] width 237 height 91
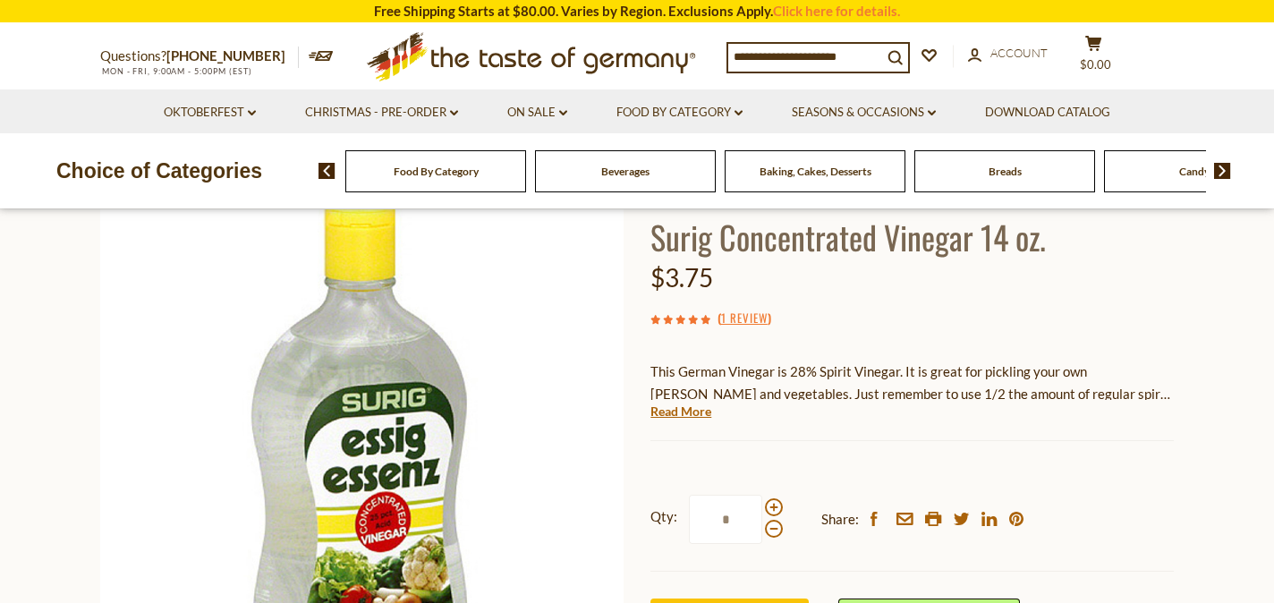
scroll to position [102, 0]
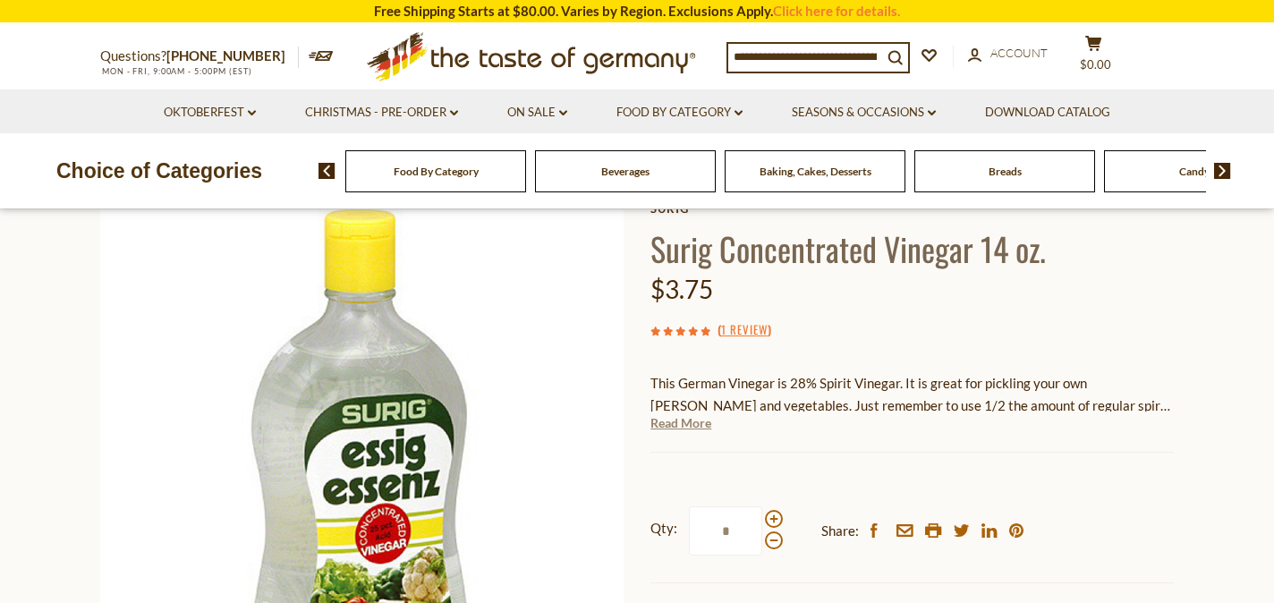
click at [676, 422] on link "Read More" at bounding box center [681, 423] width 61 height 18
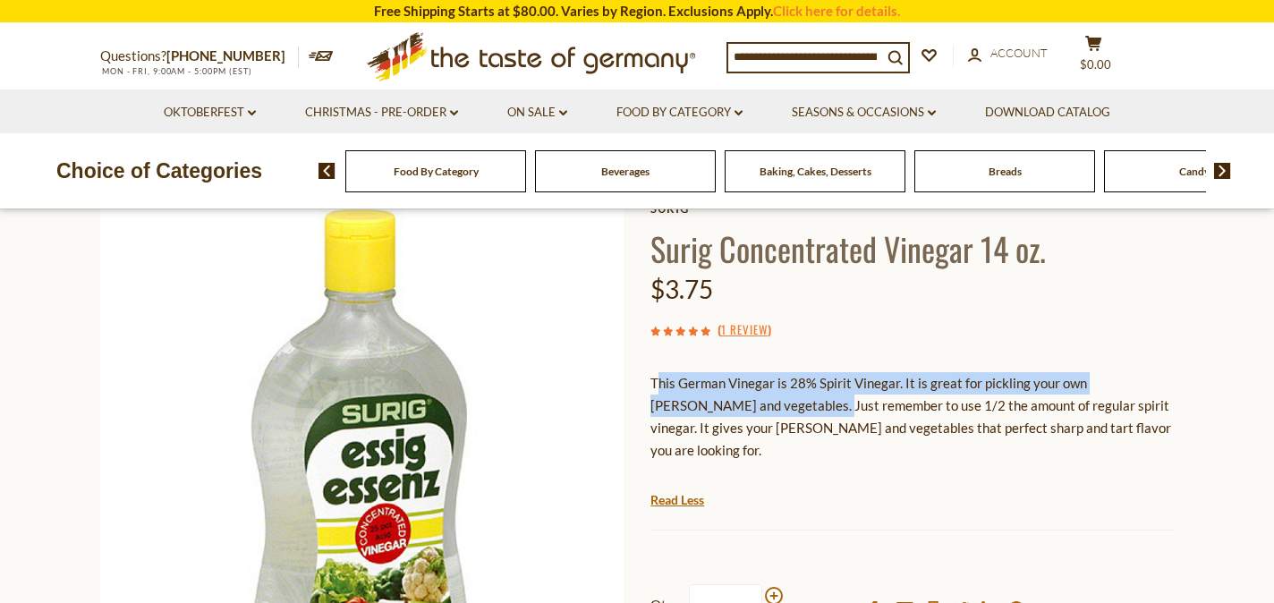
drag, startPoint x: 657, startPoint y: 387, endPoint x: 753, endPoint y: 416, distance: 100.2
click at [753, 416] on p "This German Vinegar is 28% Spirit Vinegar. It is great for pickling your own he…" at bounding box center [912, 416] width 523 height 89
click at [753, 413] on p "This German Vinegar is 28% Spirit Vinegar. It is great for pickling your own he…" at bounding box center [912, 416] width 523 height 89
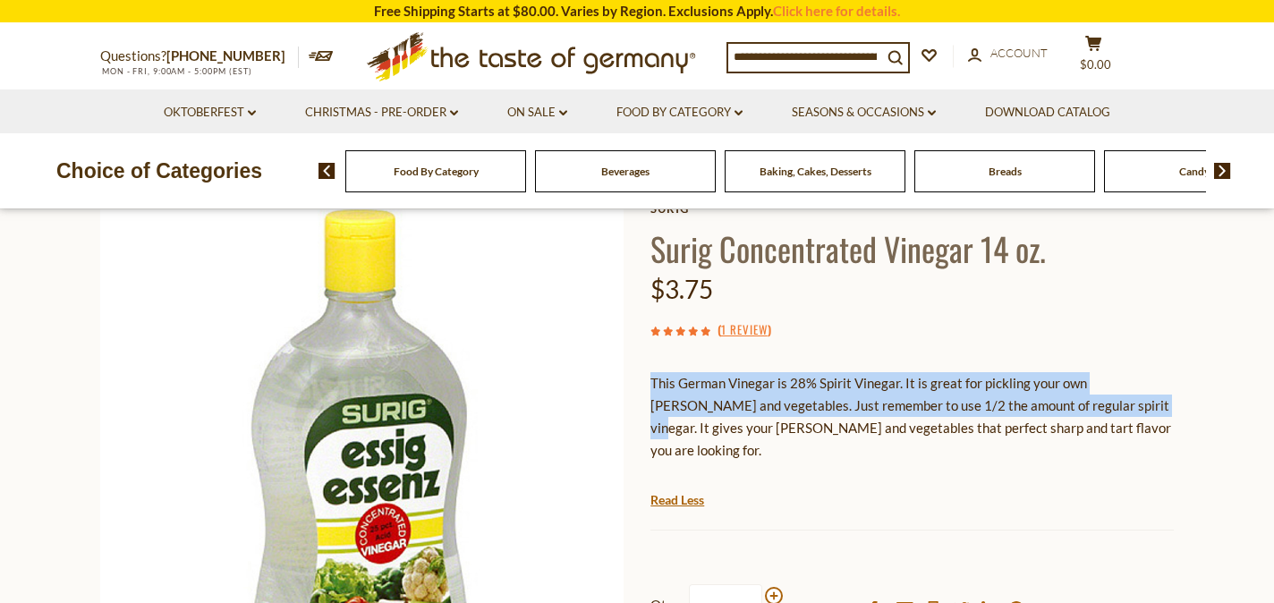
drag, startPoint x: 652, startPoint y: 382, endPoint x: 1072, endPoint y: 406, distance: 420.4
click at [1083, 408] on p "This German Vinegar is 28% Spirit Vinegar. It is great for pickling your own he…" at bounding box center [912, 416] width 523 height 89
copy p "This German Vinegar is 28% Spirit Vinegar. It is great for pickling your own he…"
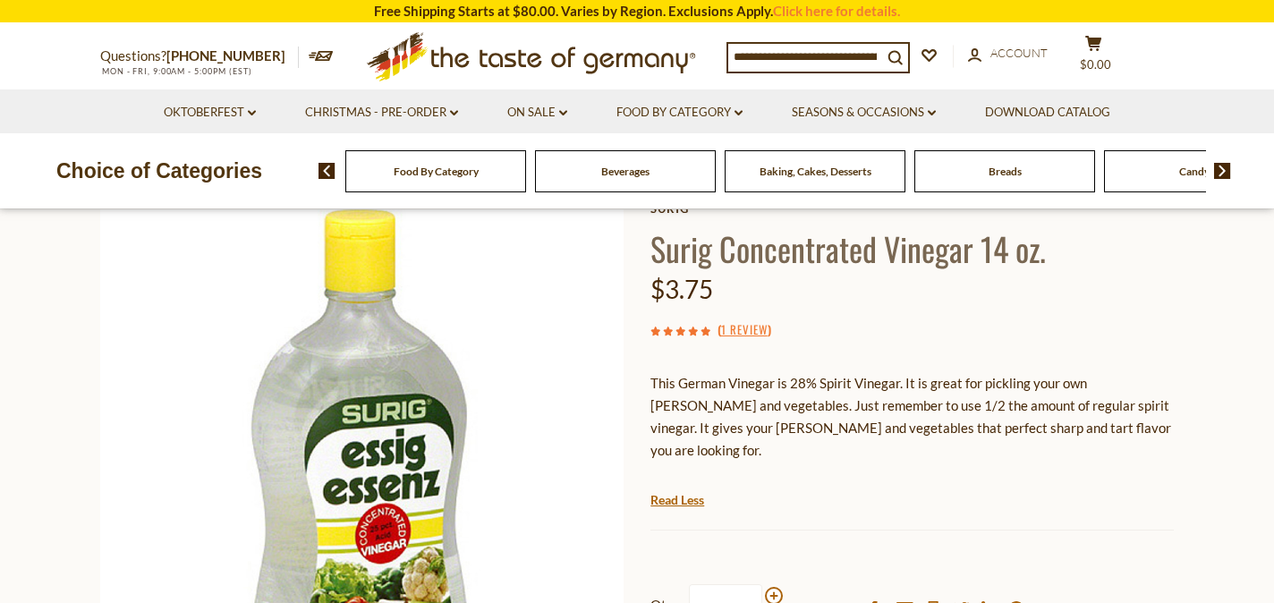
click at [798, 47] on input at bounding box center [805, 56] width 154 height 25
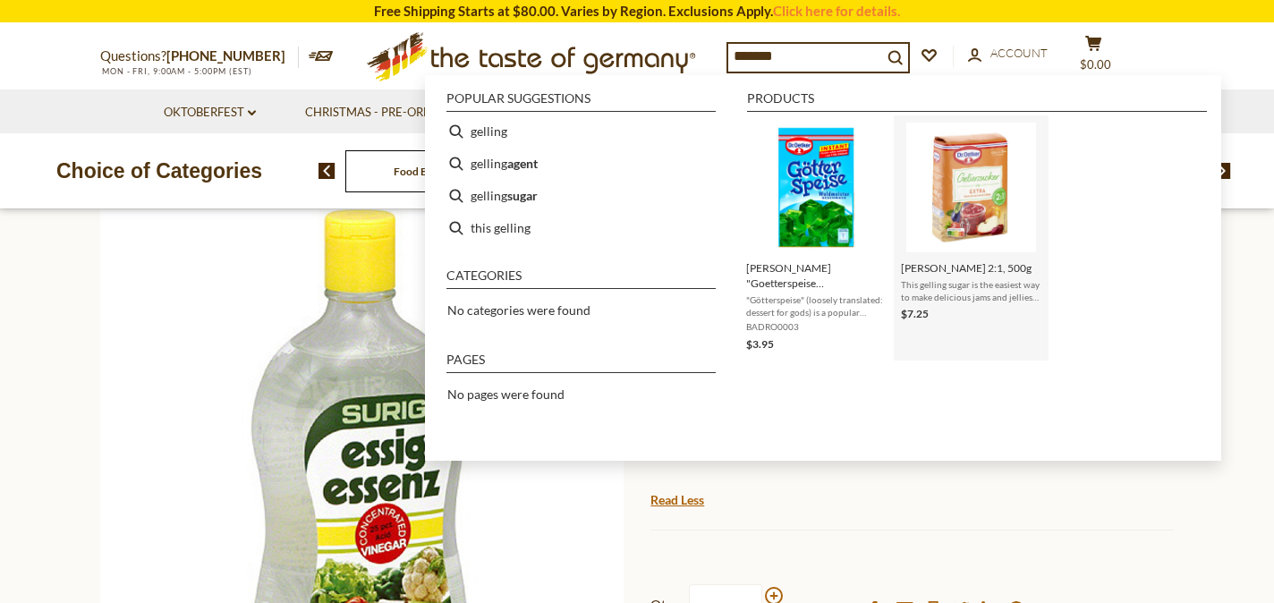
type input "*******"
click at [956, 263] on span "Dr. Oetker Gelierzucker 2:1, 500g" at bounding box center [971, 267] width 140 height 15
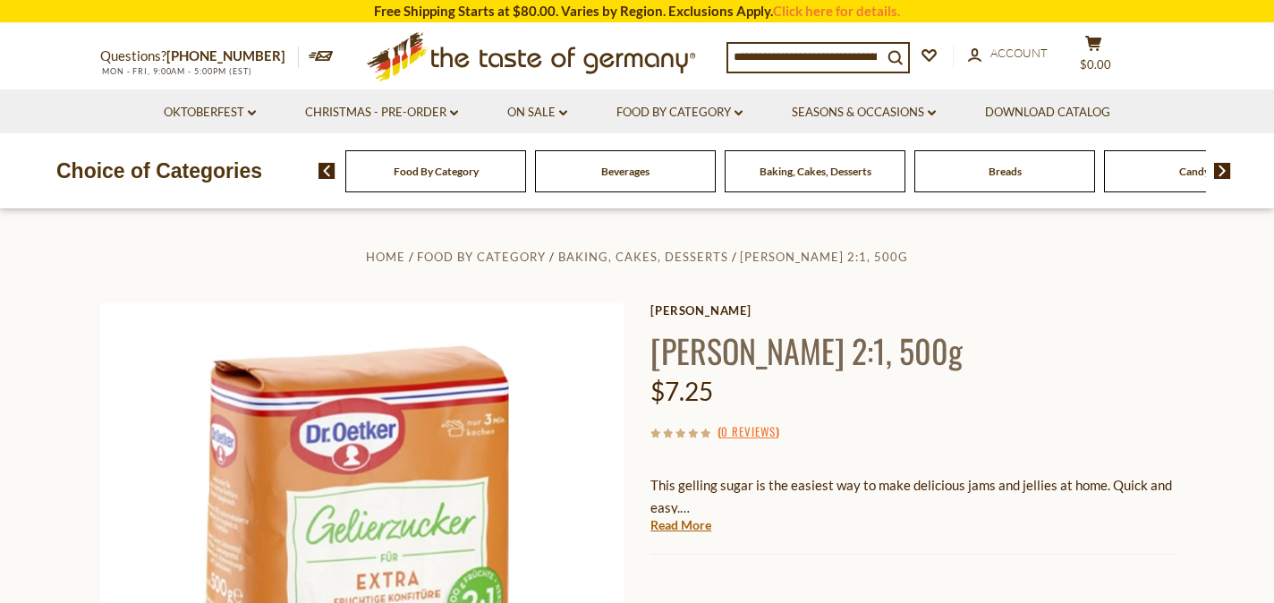
scroll to position [102, 0]
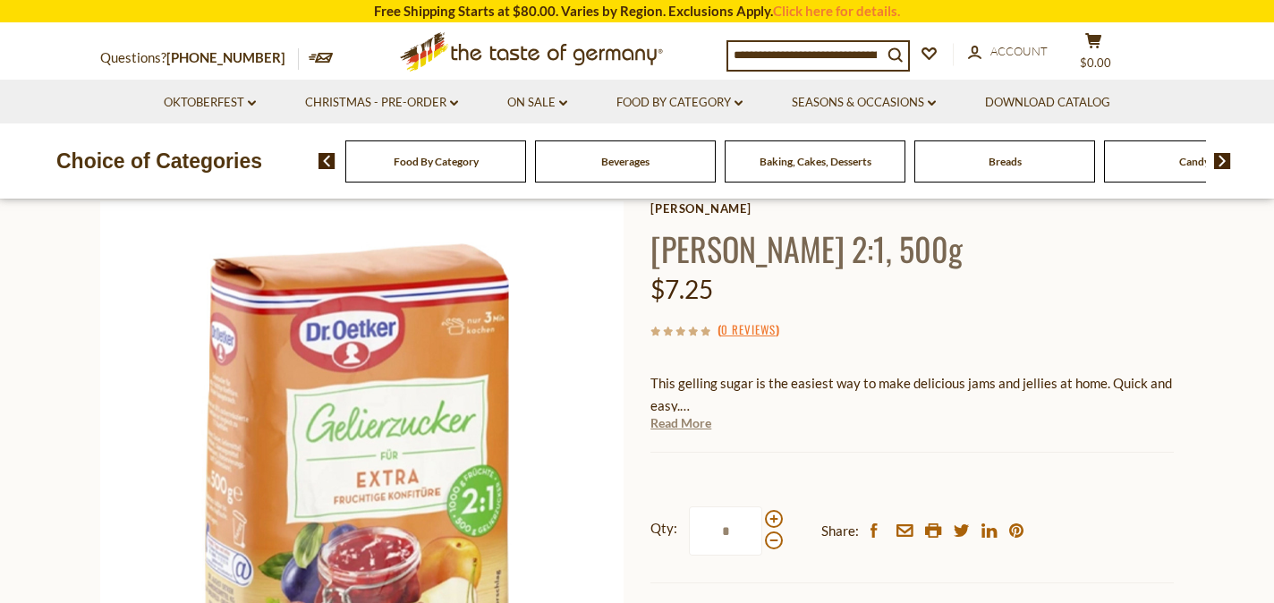
click at [690, 417] on link "Read More" at bounding box center [681, 423] width 61 height 18
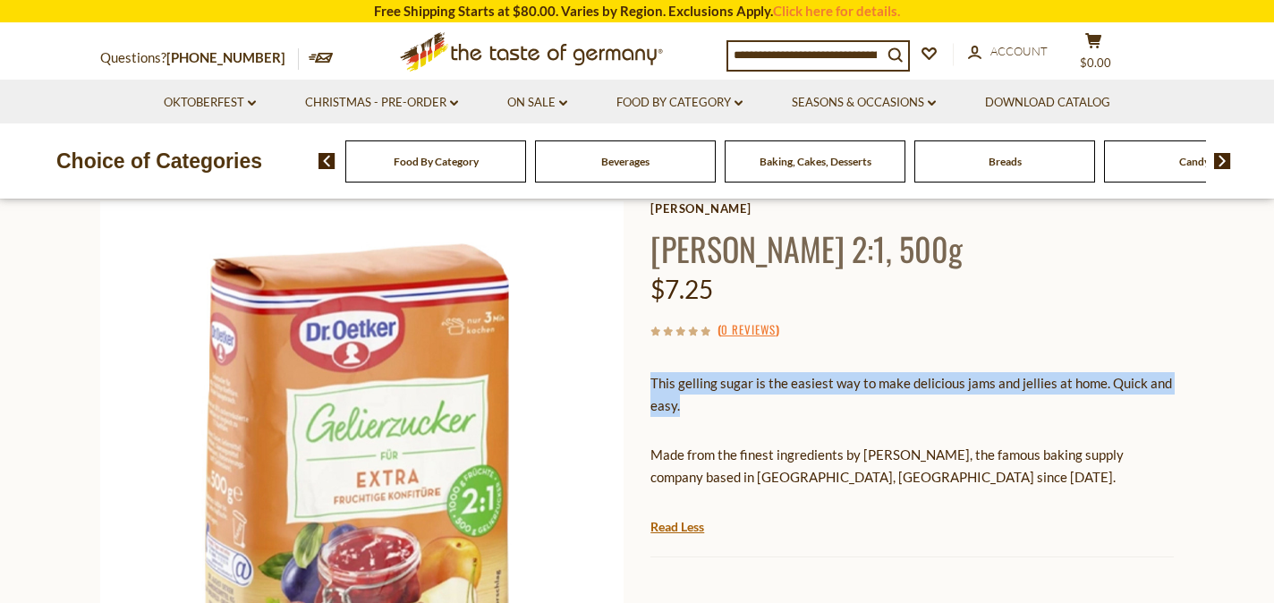
drag, startPoint x: 654, startPoint y: 381, endPoint x: 694, endPoint y: 403, distance: 45.6
click at [694, 403] on p "This gelling sugar is the easiest way to make delicious jams and jellies at hom…" at bounding box center [912, 394] width 523 height 45
copy span "This gelling sugar is the easiest way to make delicious jams and jellies at hom…"
click at [796, 56] on input at bounding box center [805, 54] width 154 height 25
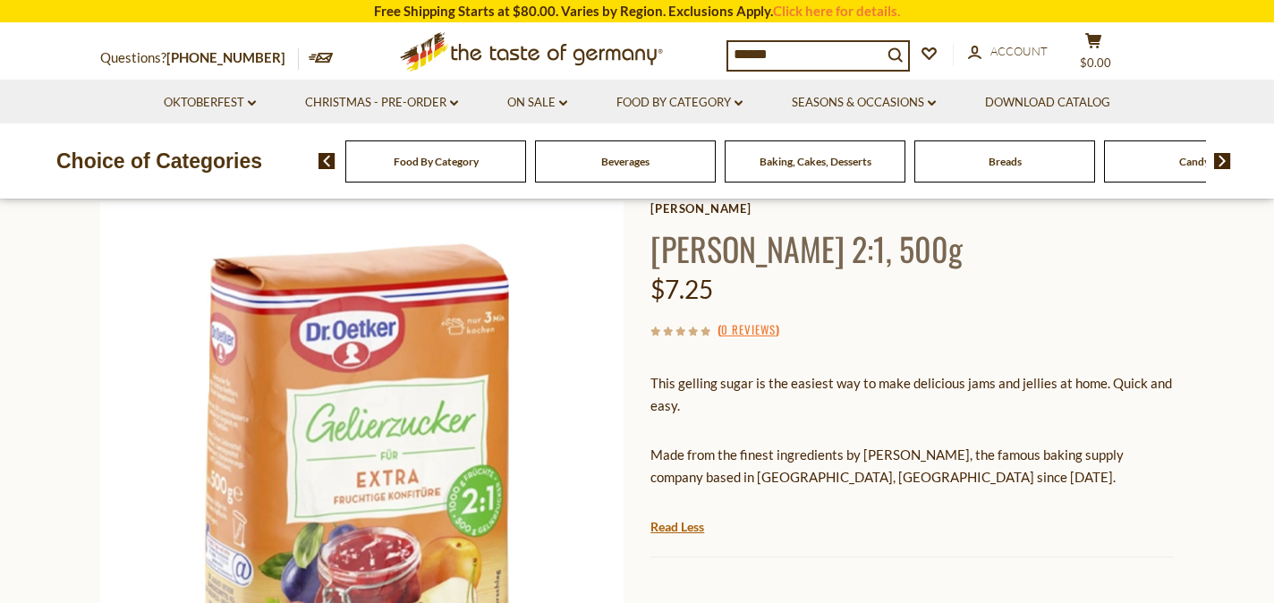
type input "*******"
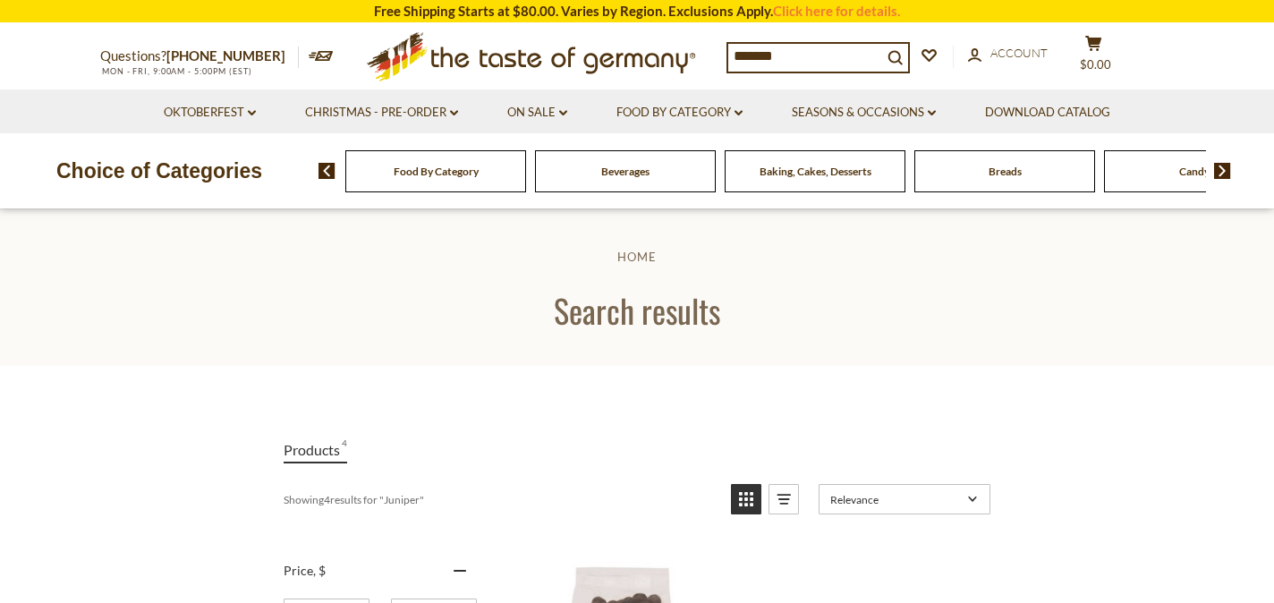
scroll to position [404, 0]
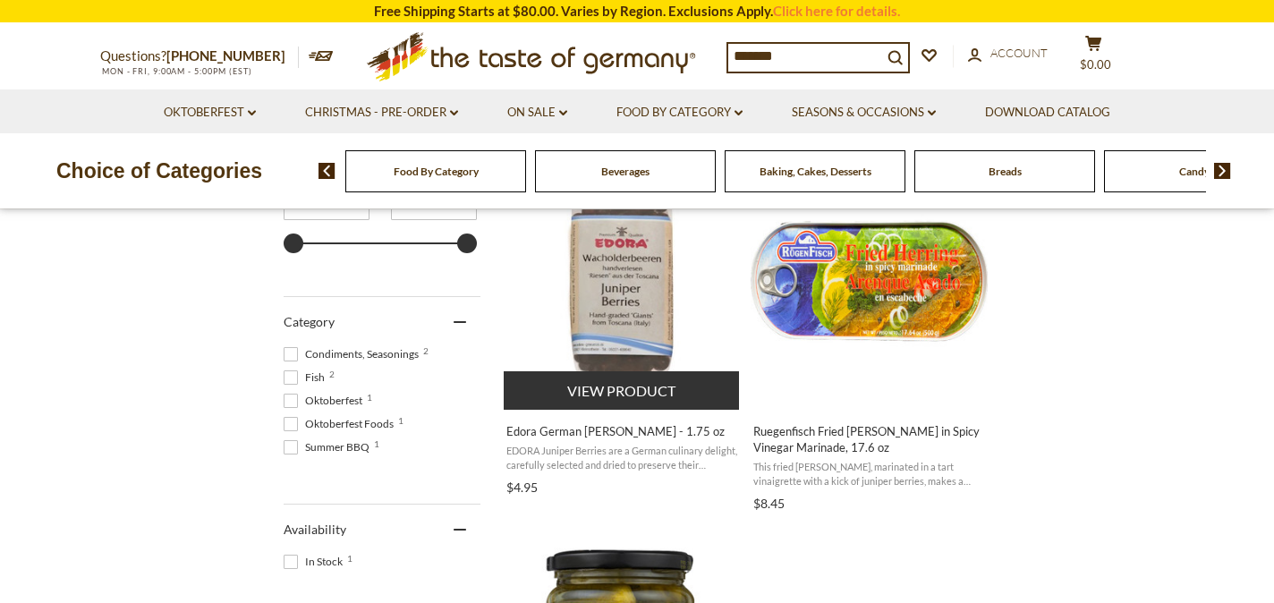
click at [641, 432] on span "Edora German [PERSON_NAME] - 1.75 oz" at bounding box center [622, 431] width 232 height 16
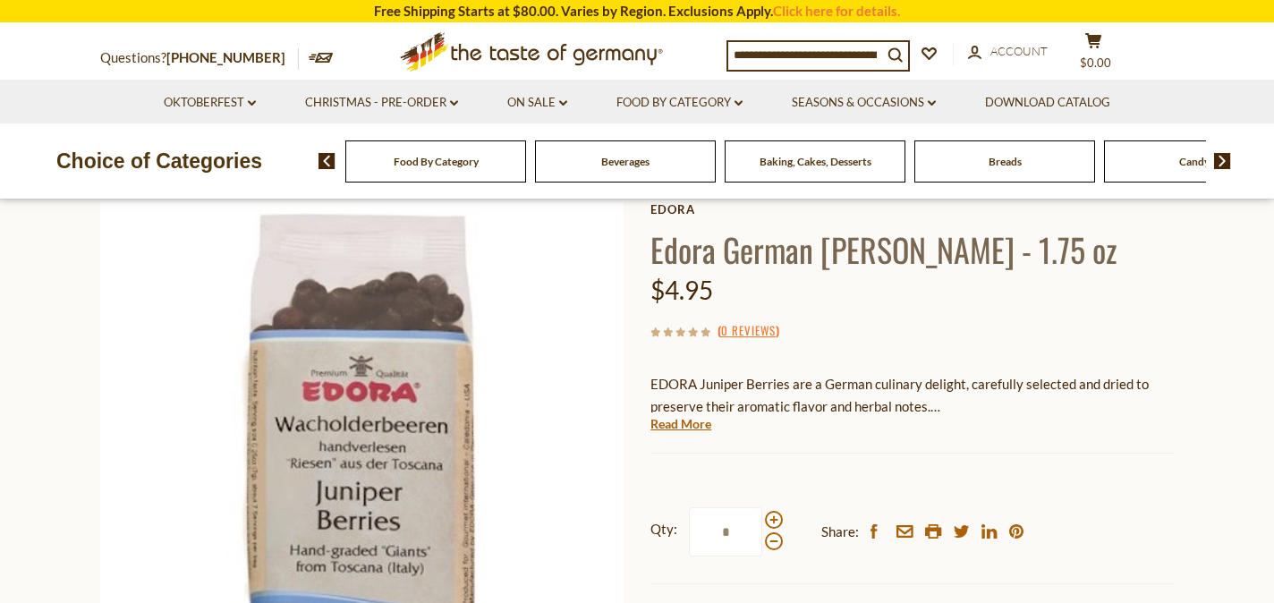
scroll to position [141, 0]
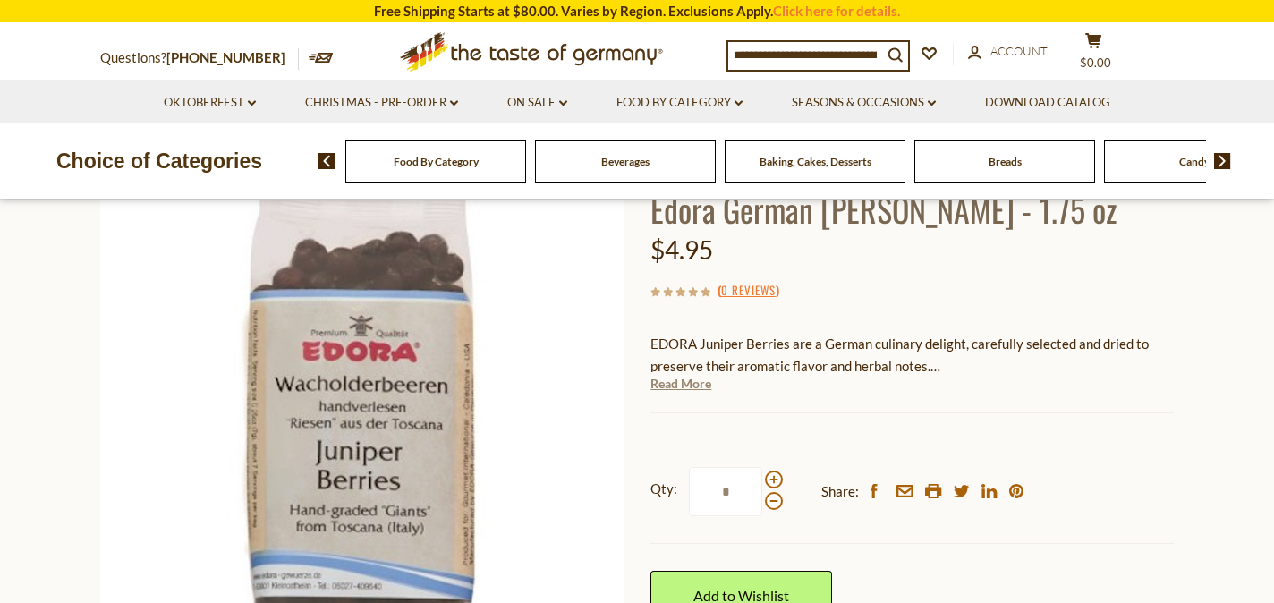
click at [702, 383] on link "Read More" at bounding box center [681, 384] width 61 height 18
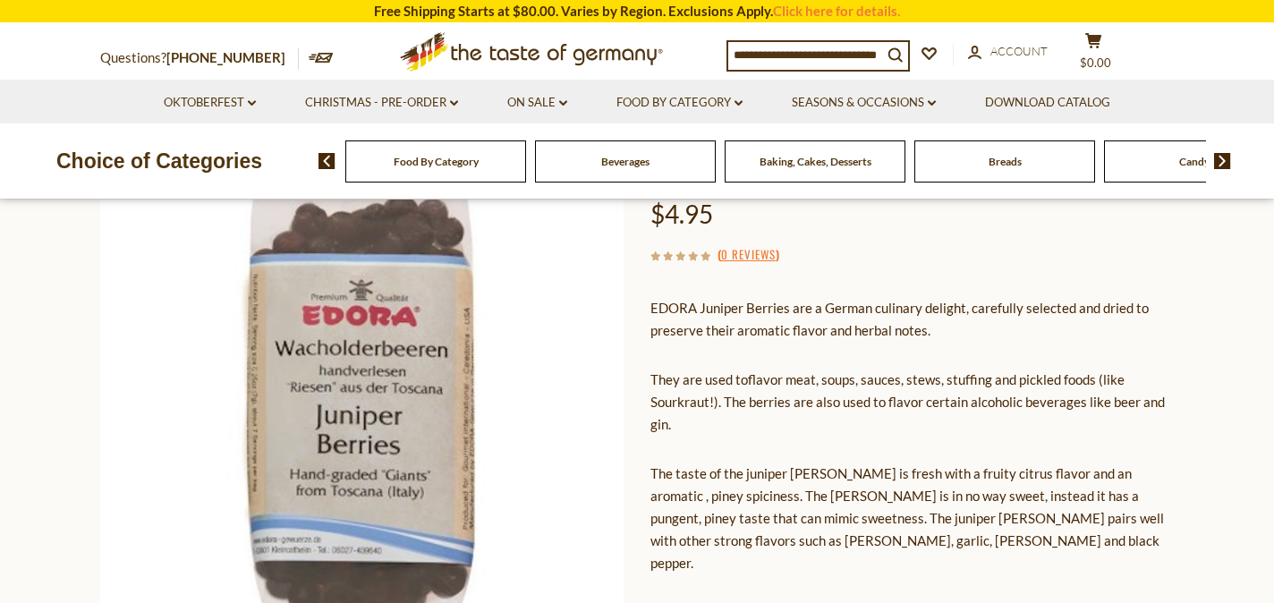
scroll to position [179, 0]
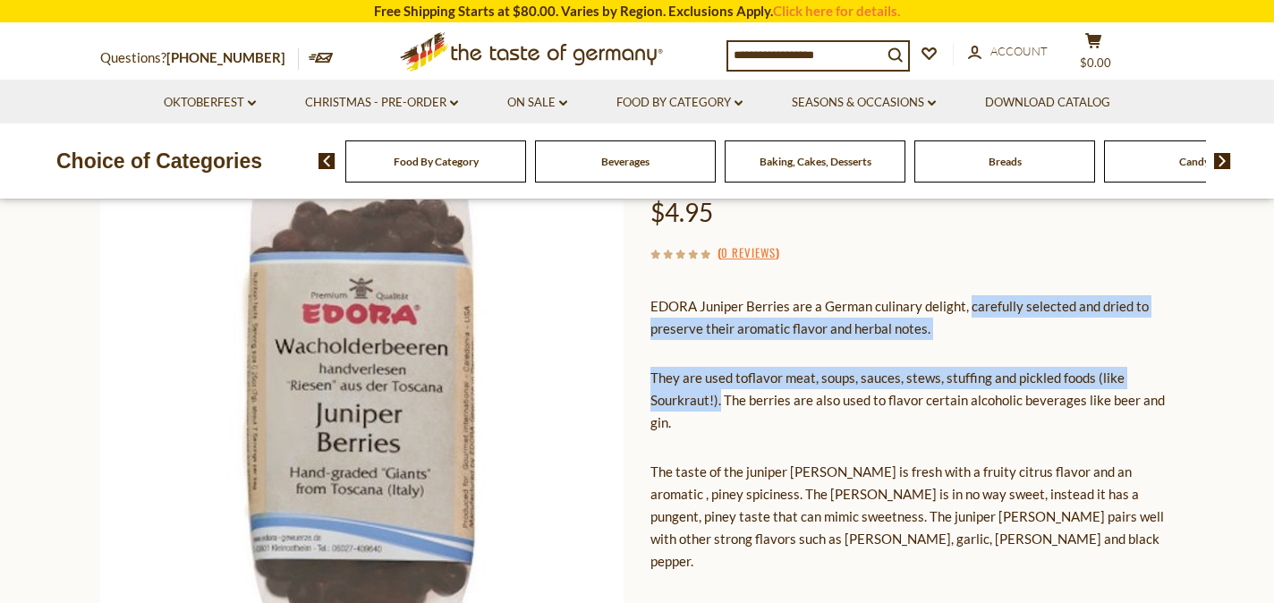
drag, startPoint x: 971, startPoint y: 308, endPoint x: 721, endPoint y: 403, distance: 267.1
click at [721, 403] on div "EDORA Juniper Berries are a German culinary delight, carefully selected and dri…" at bounding box center [912, 476] width 523 height 389
copy div "carefully selected and dried to preserve their aromatic flavor and herbal notes…"
